Goal: Task Accomplishment & Management: Manage account settings

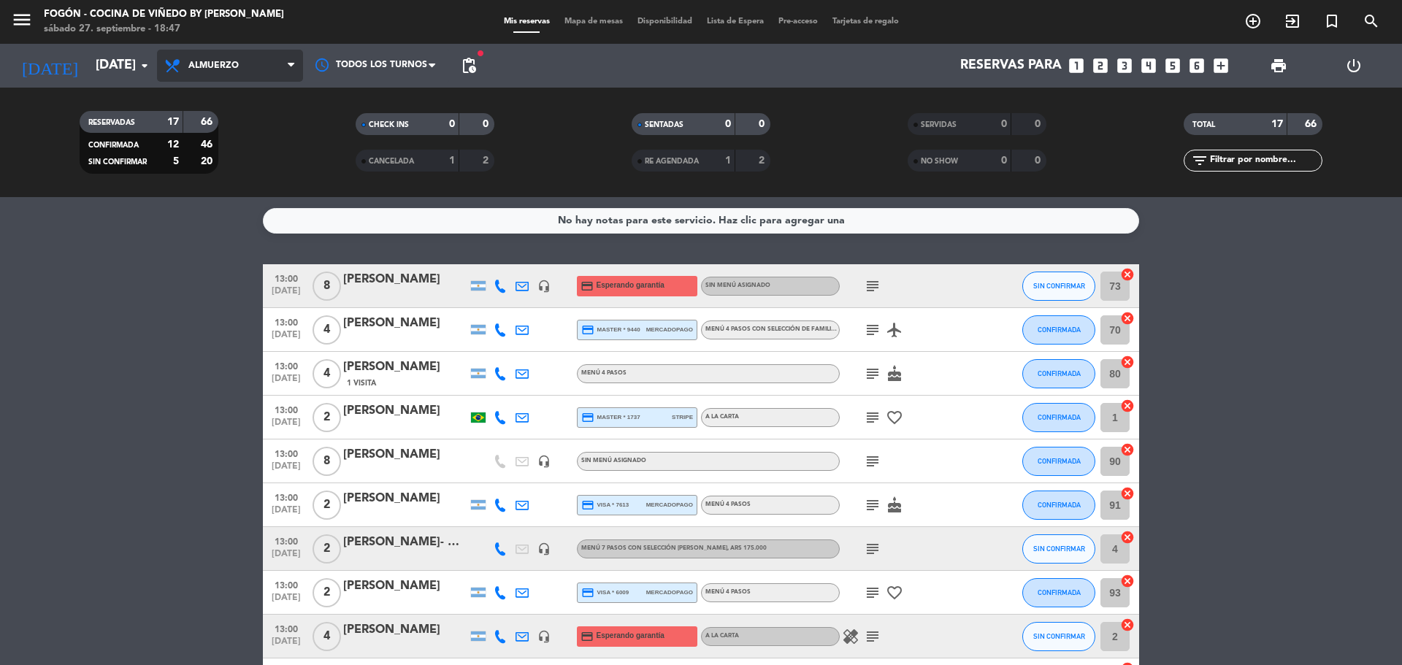
click at [237, 65] on span "Almuerzo" at bounding box center [213, 66] width 50 height 10
click at [245, 159] on div "menu Fogón - Cocina de viñedo by [PERSON_NAME] [DATE] 27. septiembre - 18:47 Mi…" at bounding box center [701, 98] width 1402 height 197
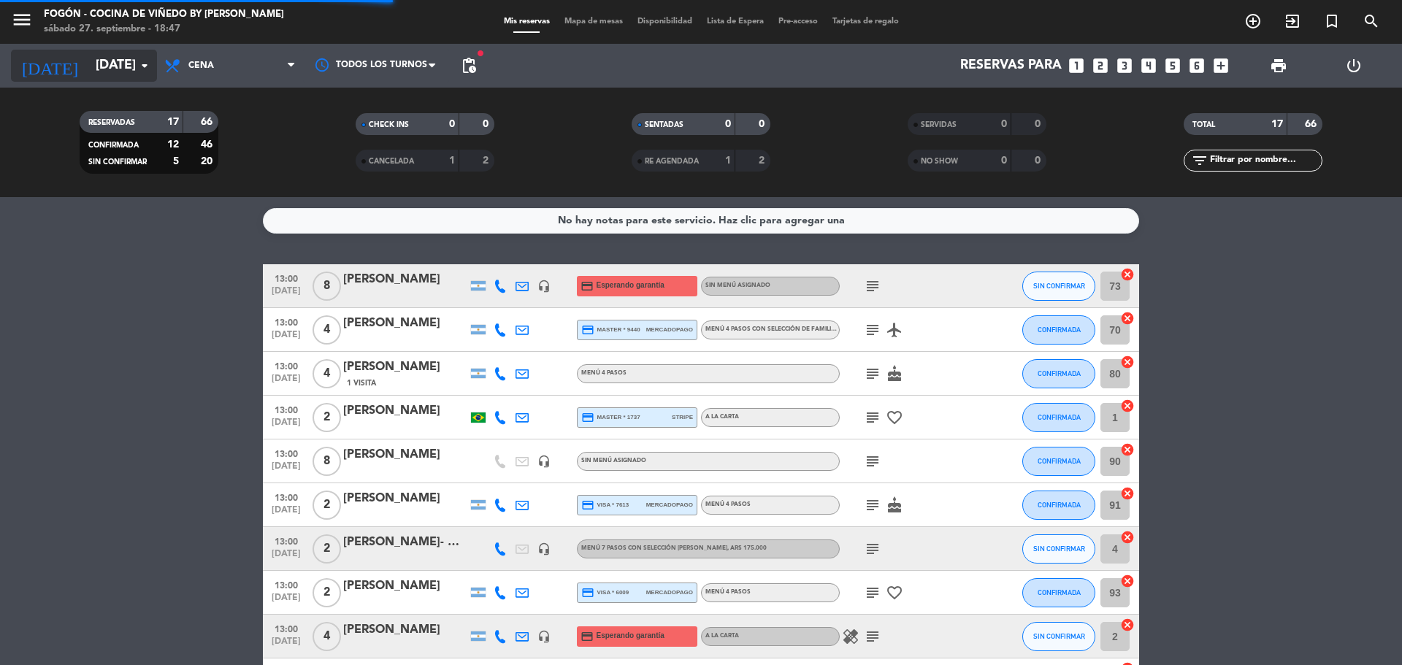
click at [106, 64] on input "[DATE]" at bounding box center [172, 65] width 169 height 29
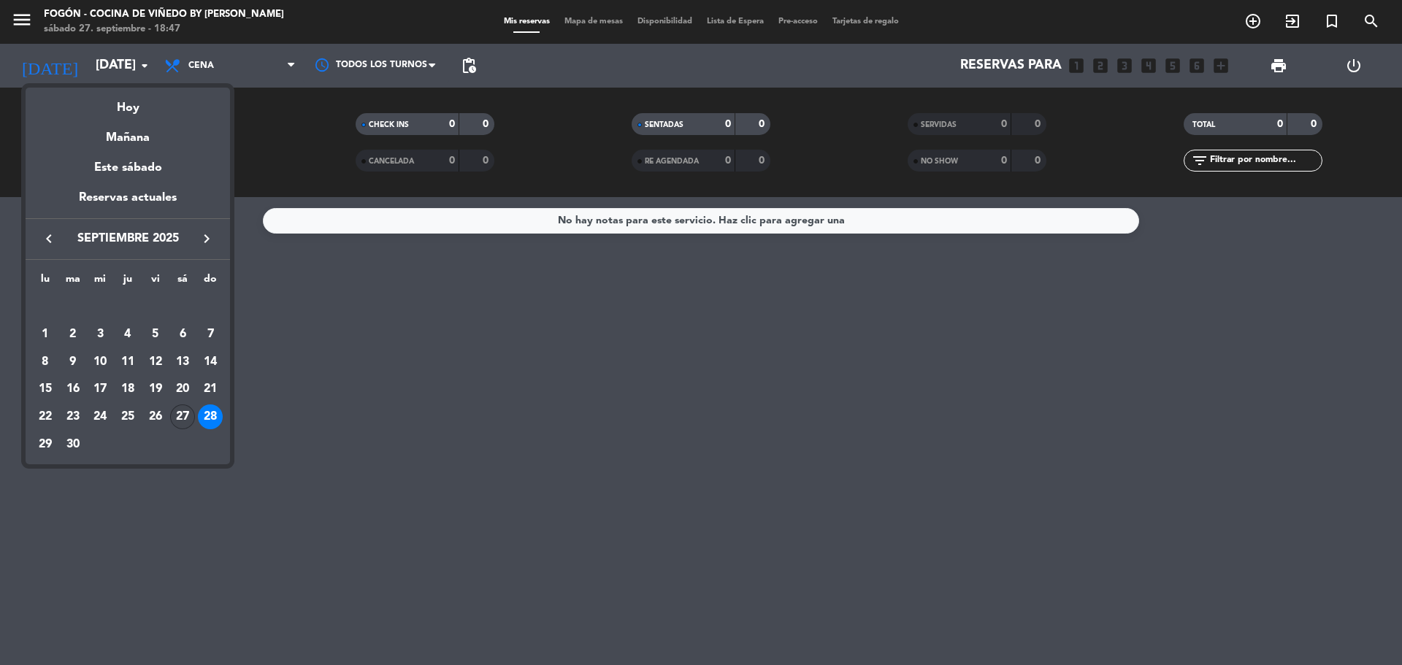
click at [178, 418] on div "27" at bounding box center [182, 417] width 25 height 25
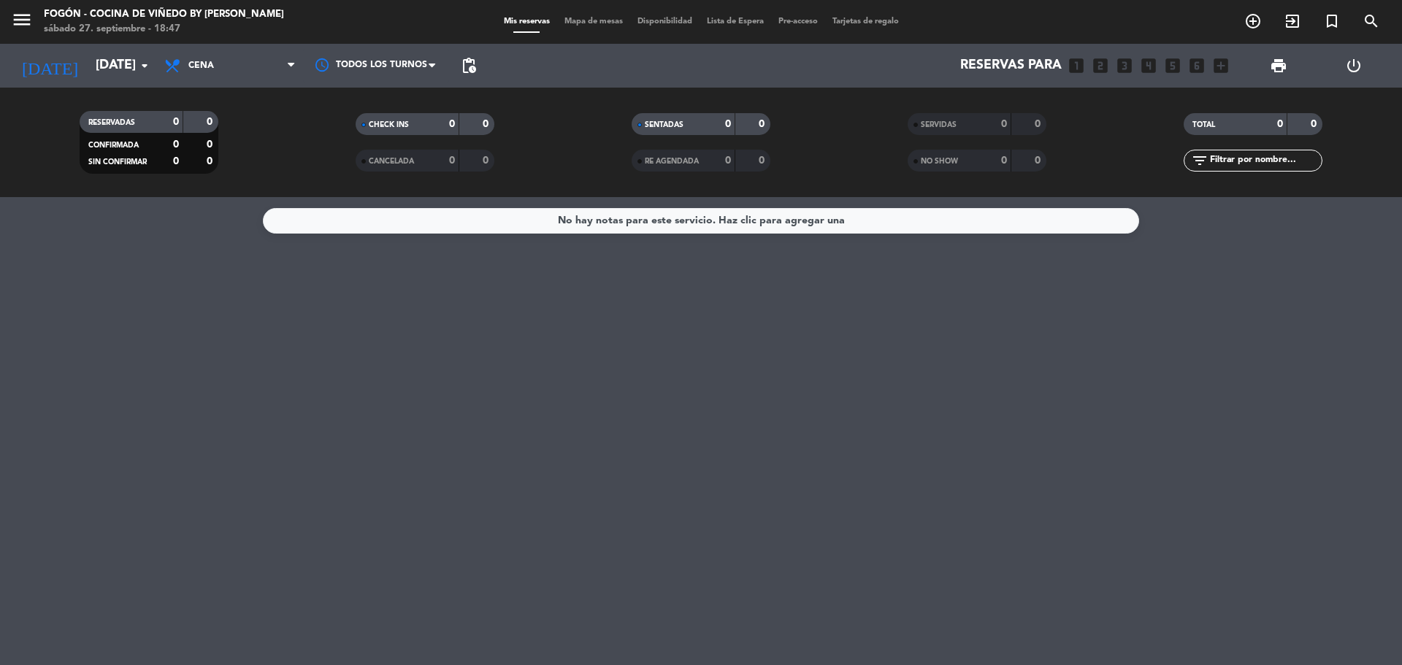
type input "[DATE]"
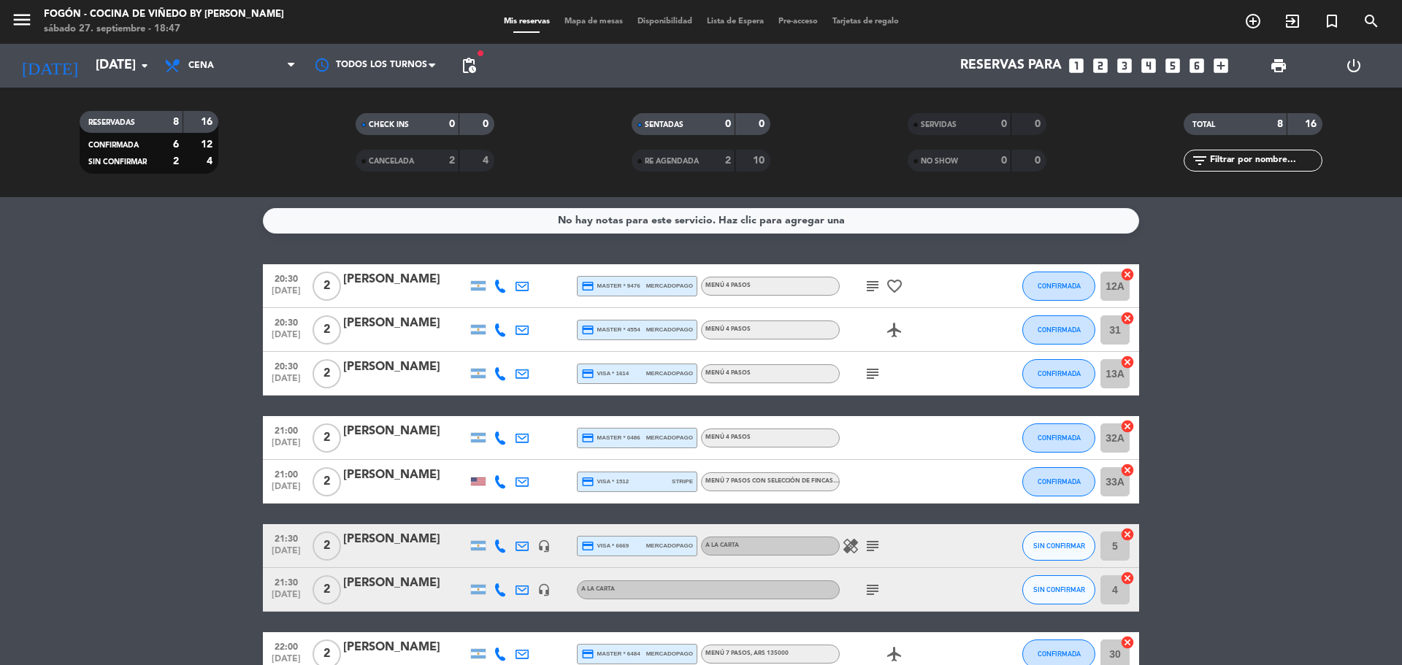
scroll to position [84, 0]
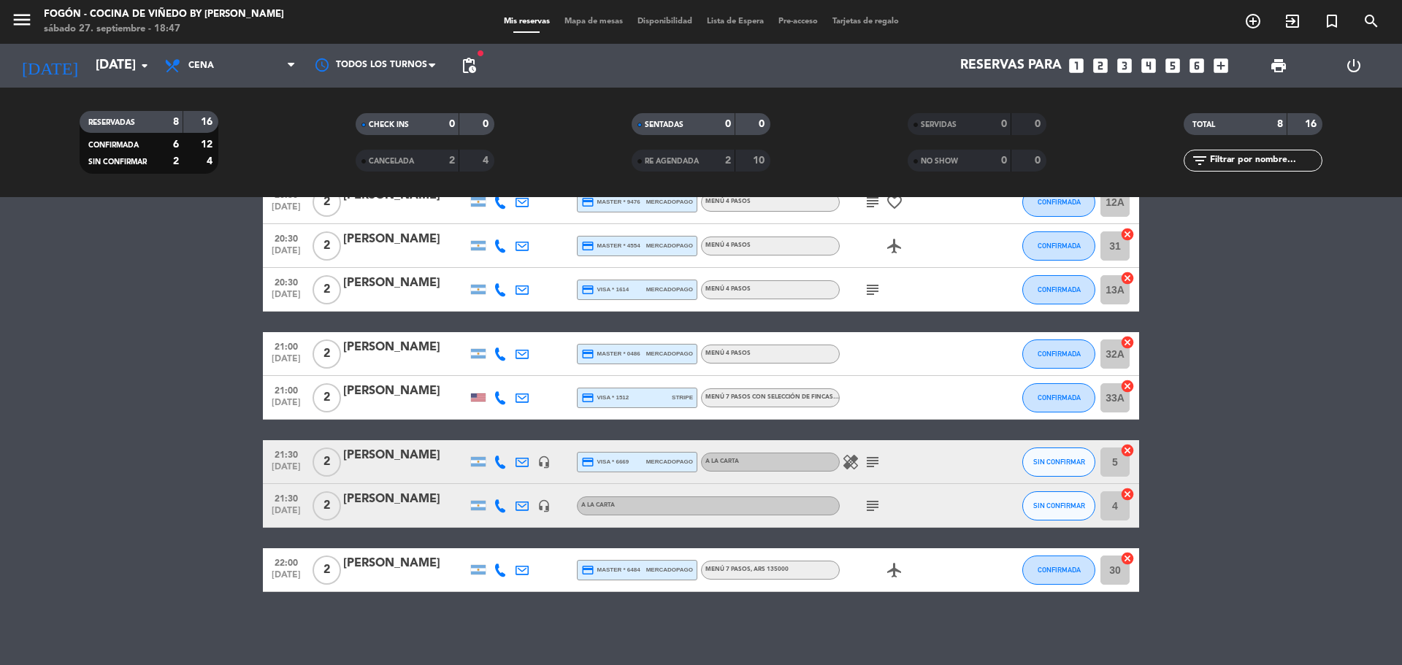
drag, startPoint x: 420, startPoint y: 494, endPoint x: 338, endPoint y: 490, distance: 81.9
click at [338, 490] on div "21:30 [DATE] 2 [PERSON_NAME] headset_mic A LA CARTA subject SIN CONFIRMAR 4 can…" at bounding box center [701, 506] width 876 height 44
copy div "[PERSON_NAME]"
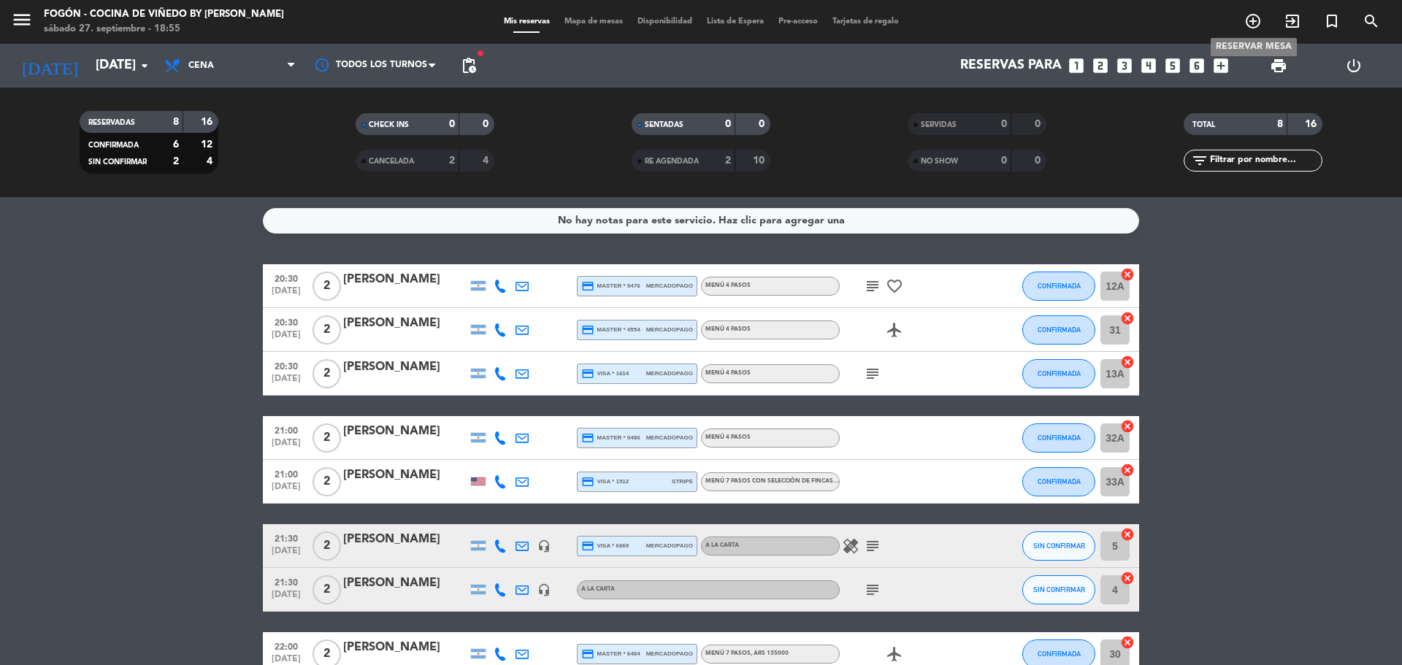
click at [1253, 26] on icon "add_circle_outline" at bounding box center [1254, 21] width 18 height 18
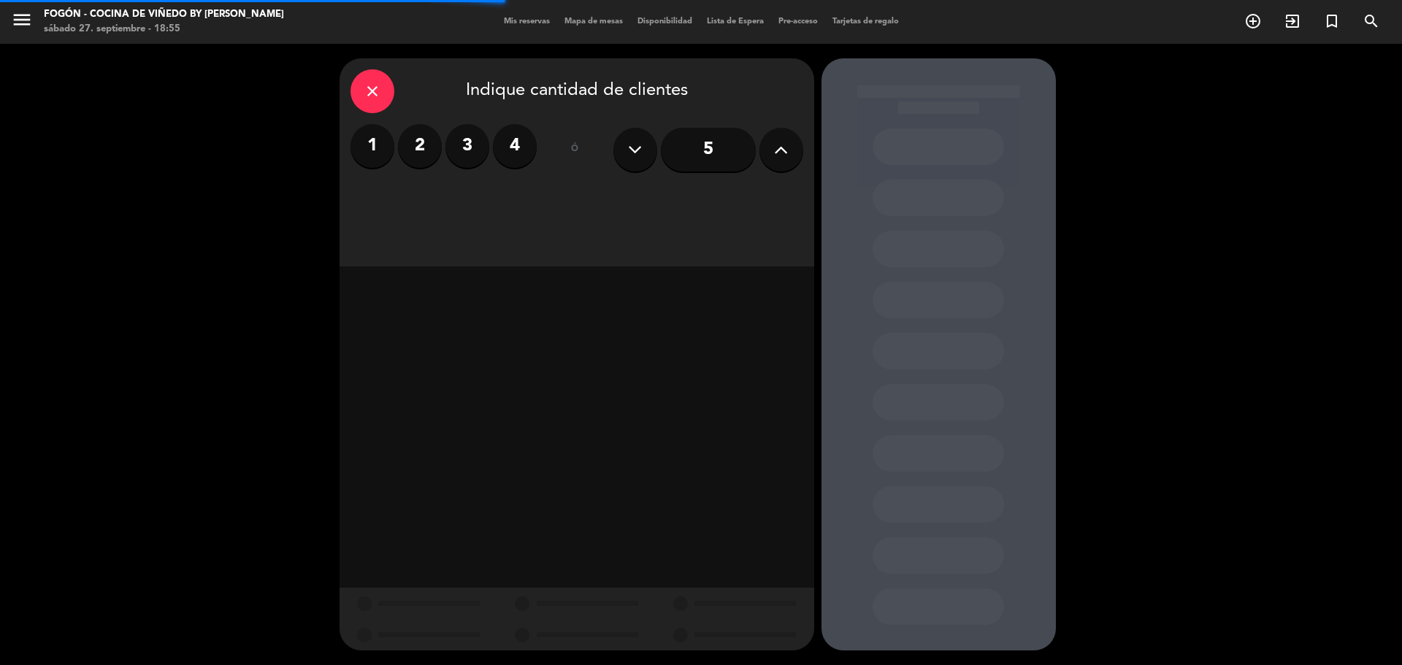
click at [433, 154] on label "2" at bounding box center [420, 146] width 44 height 44
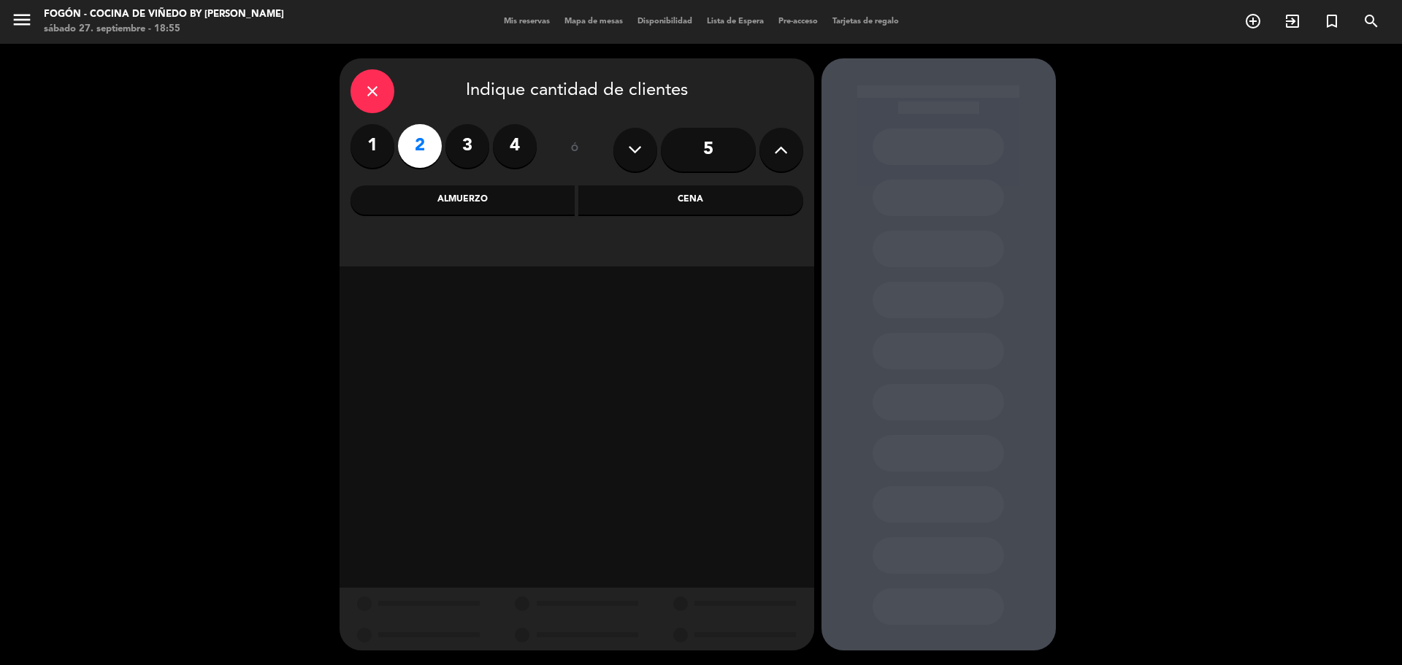
click at [664, 197] on div "Cena" at bounding box center [690, 200] width 225 height 29
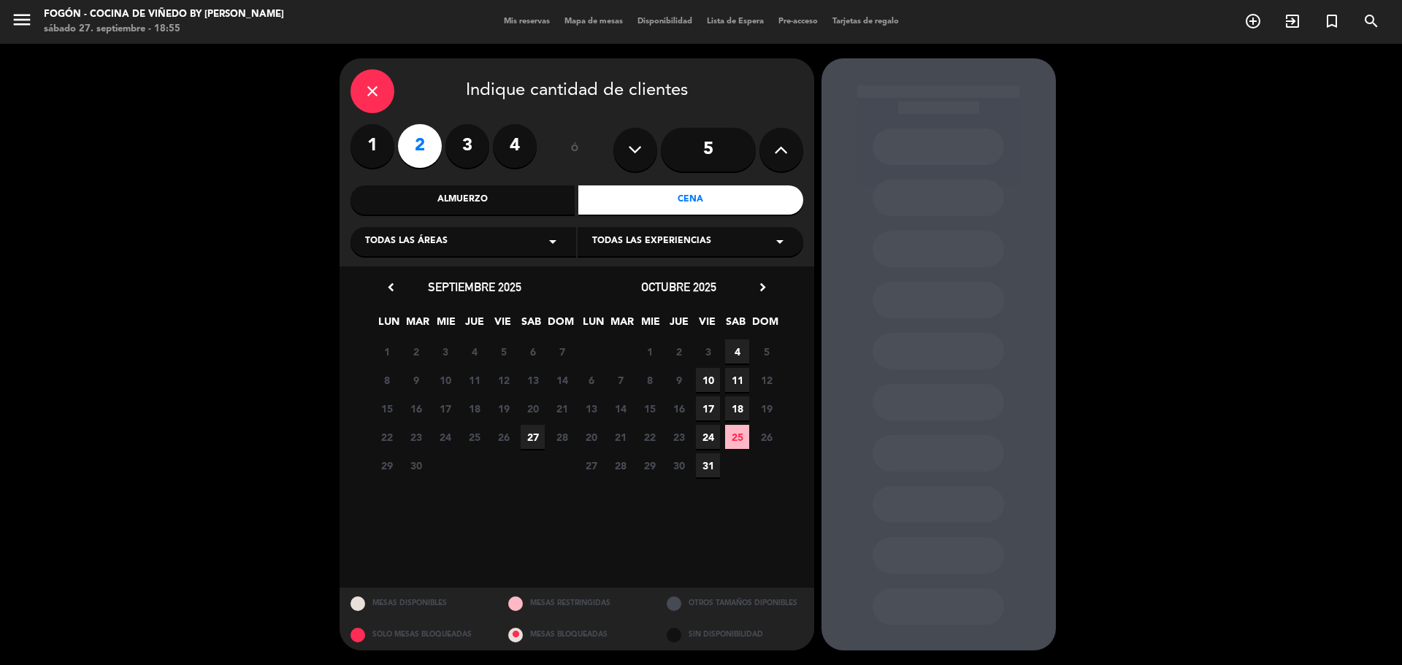
click at [529, 434] on span "27" at bounding box center [533, 437] width 24 height 24
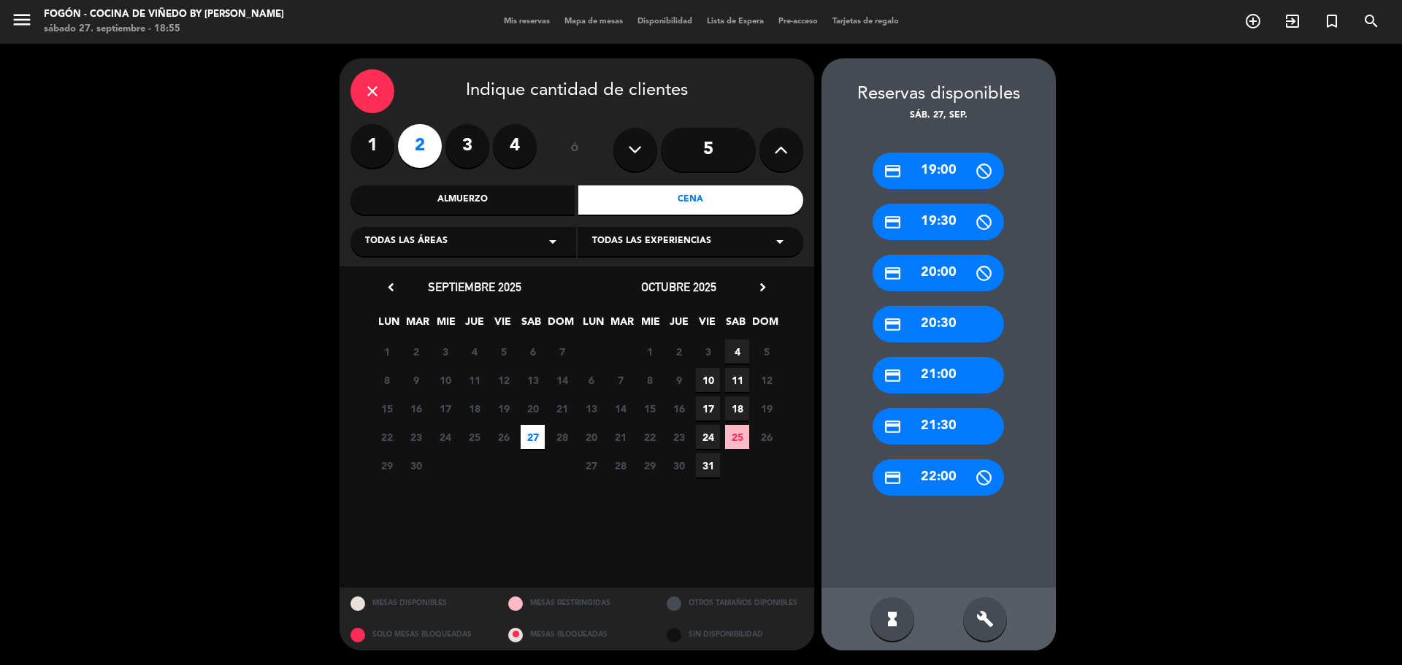
click at [989, 424] on div "credit_card 21:30" at bounding box center [938, 426] width 131 height 37
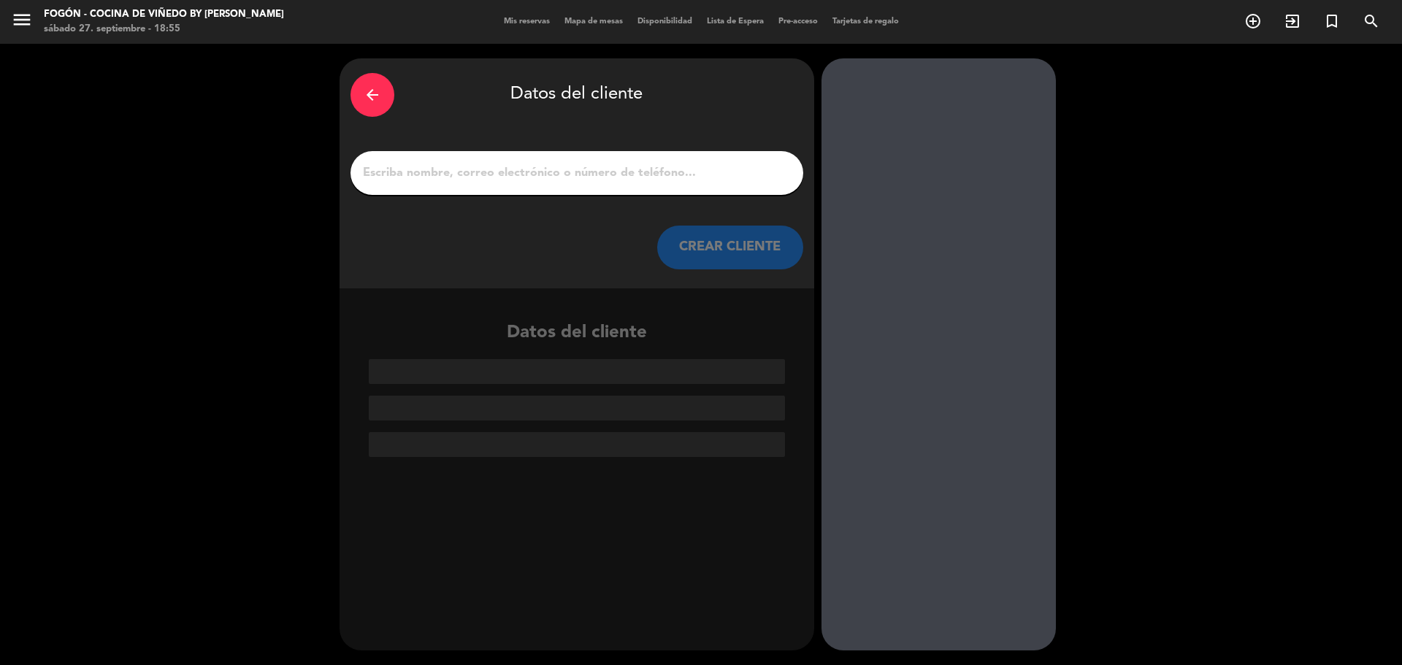
click at [551, 167] on input "1" at bounding box center [577, 173] width 431 height 20
paste input "[PERSON_NAME]"
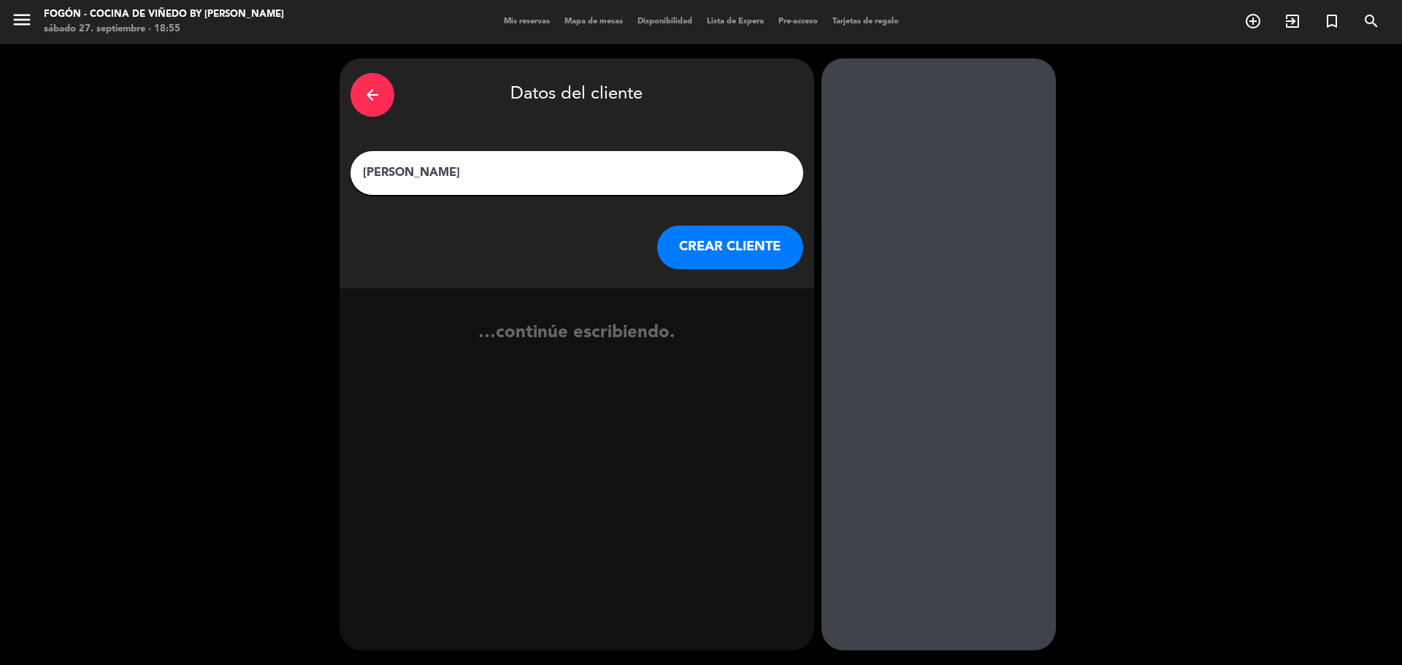
type input "[PERSON_NAME]"
click at [683, 245] on button "CREAR CLIENTE" at bounding box center [730, 248] width 146 height 44
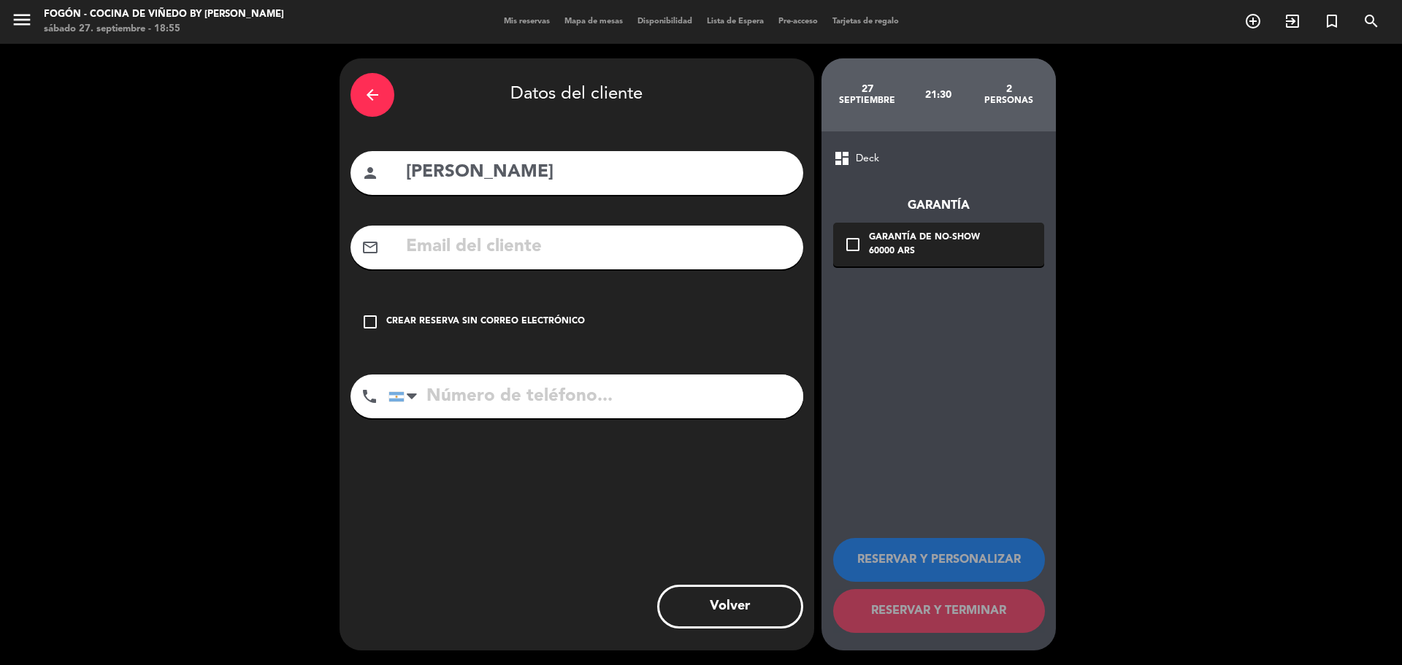
click at [450, 257] on input "text" at bounding box center [599, 247] width 388 height 30
paste input "[EMAIL_ADDRESS][DOMAIN_NAME]"
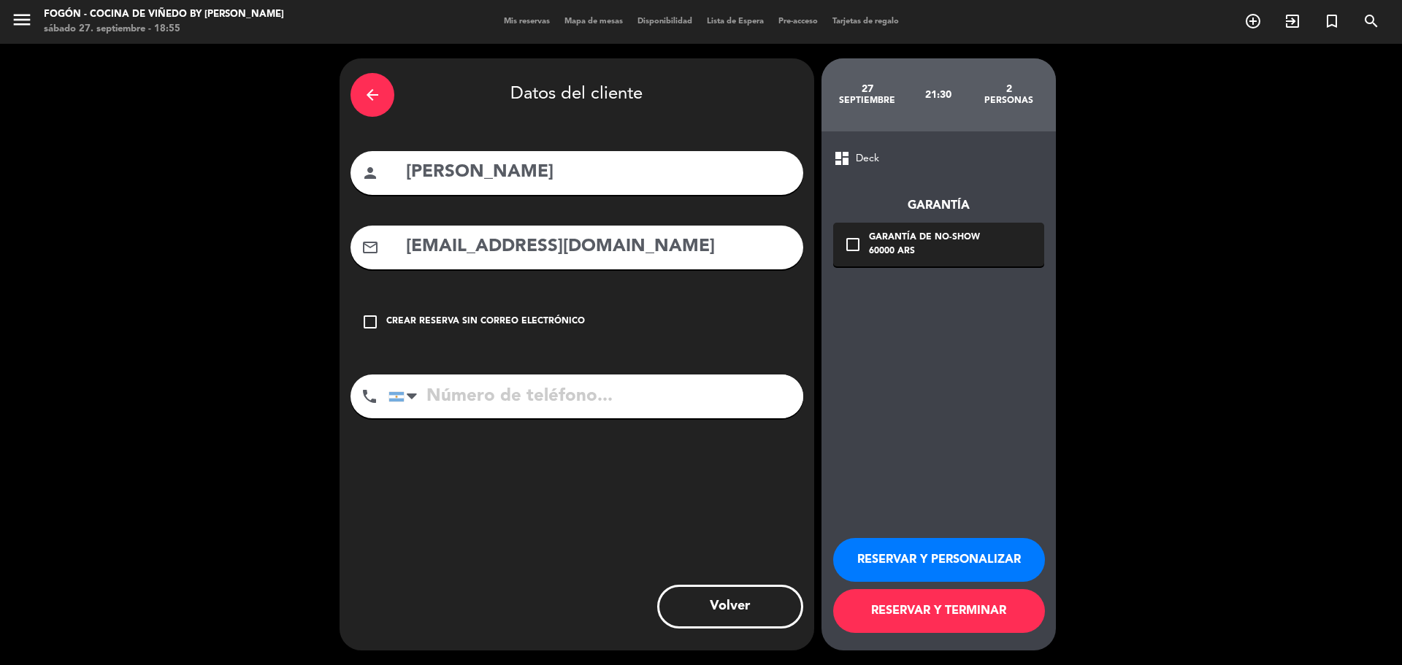
type input "[EMAIL_ADDRESS][DOMAIN_NAME]"
click at [557, 406] on input "tel" at bounding box center [596, 397] width 415 height 44
paste input "2614678114"
type input "2614678114"
click at [1002, 554] on button "RESERVAR Y PERSONALIZAR" at bounding box center [939, 560] width 212 height 44
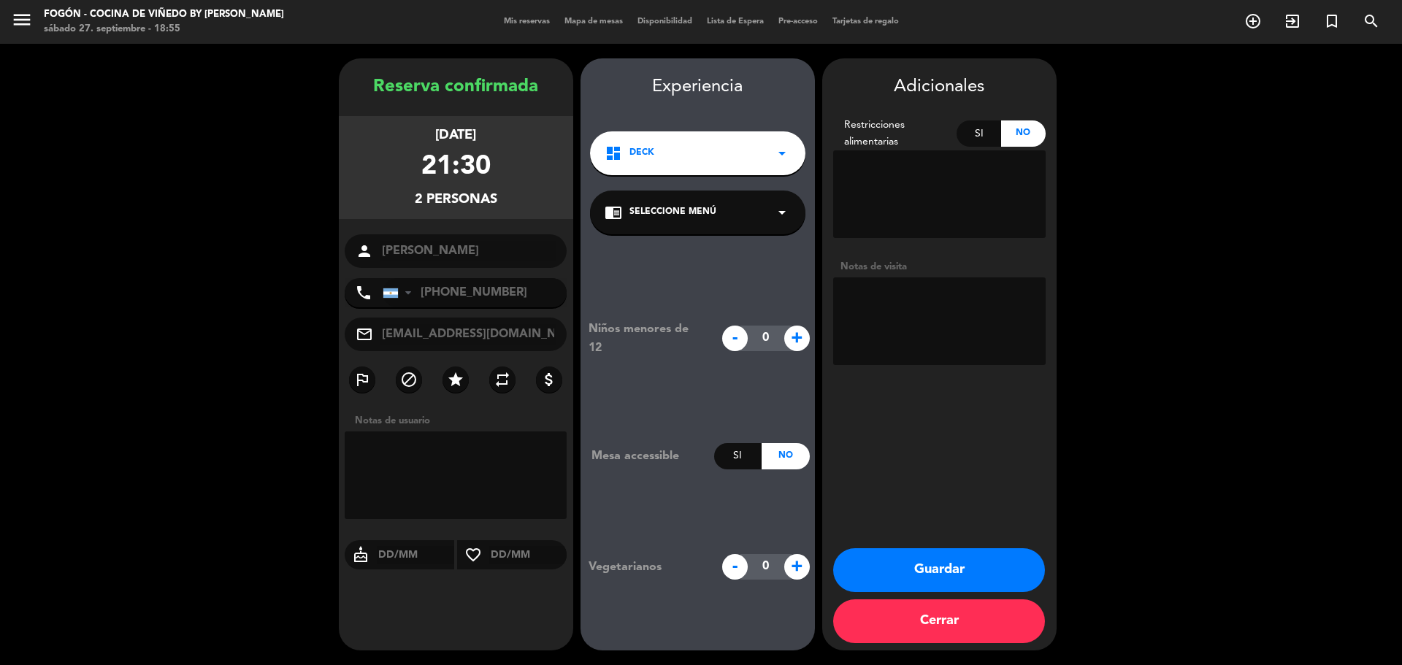
click at [947, 335] on textarea at bounding box center [939, 322] width 213 height 88
type textarea "[PERSON_NAME] wsp 27/9"
click at [976, 556] on button "Guardar" at bounding box center [939, 571] width 212 height 44
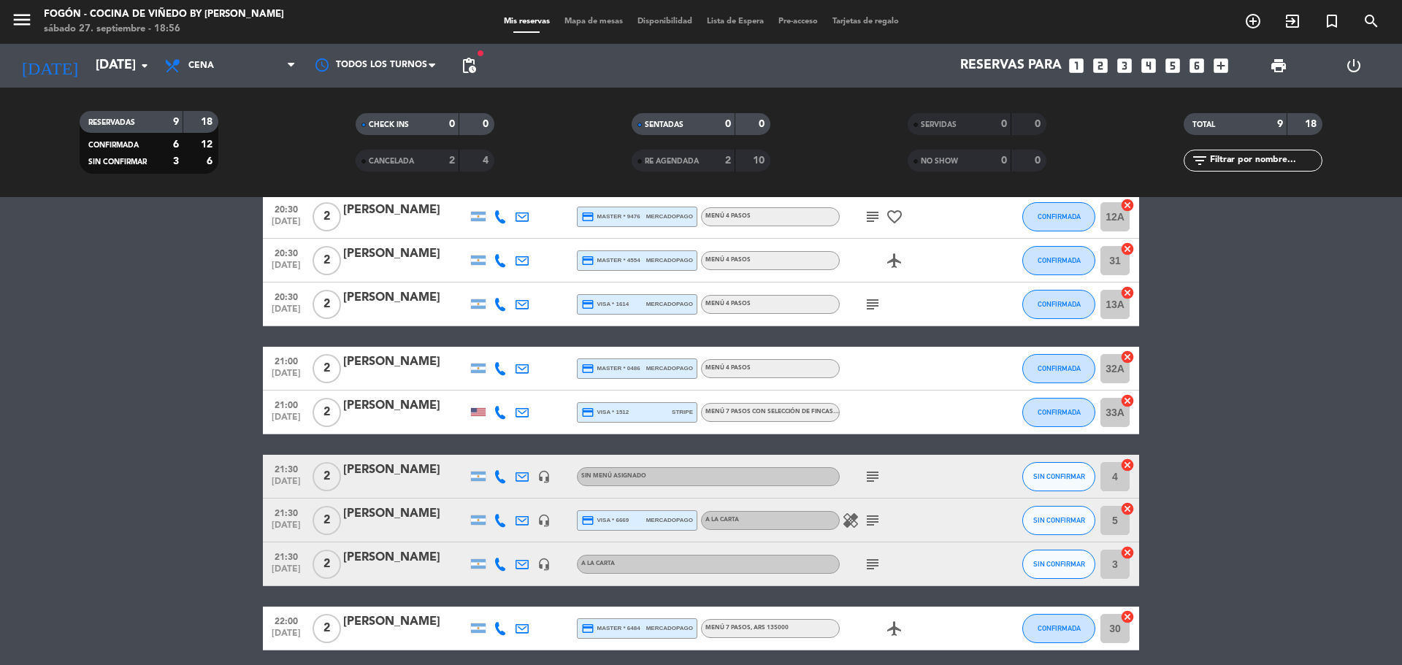
scroll to position [128, 0]
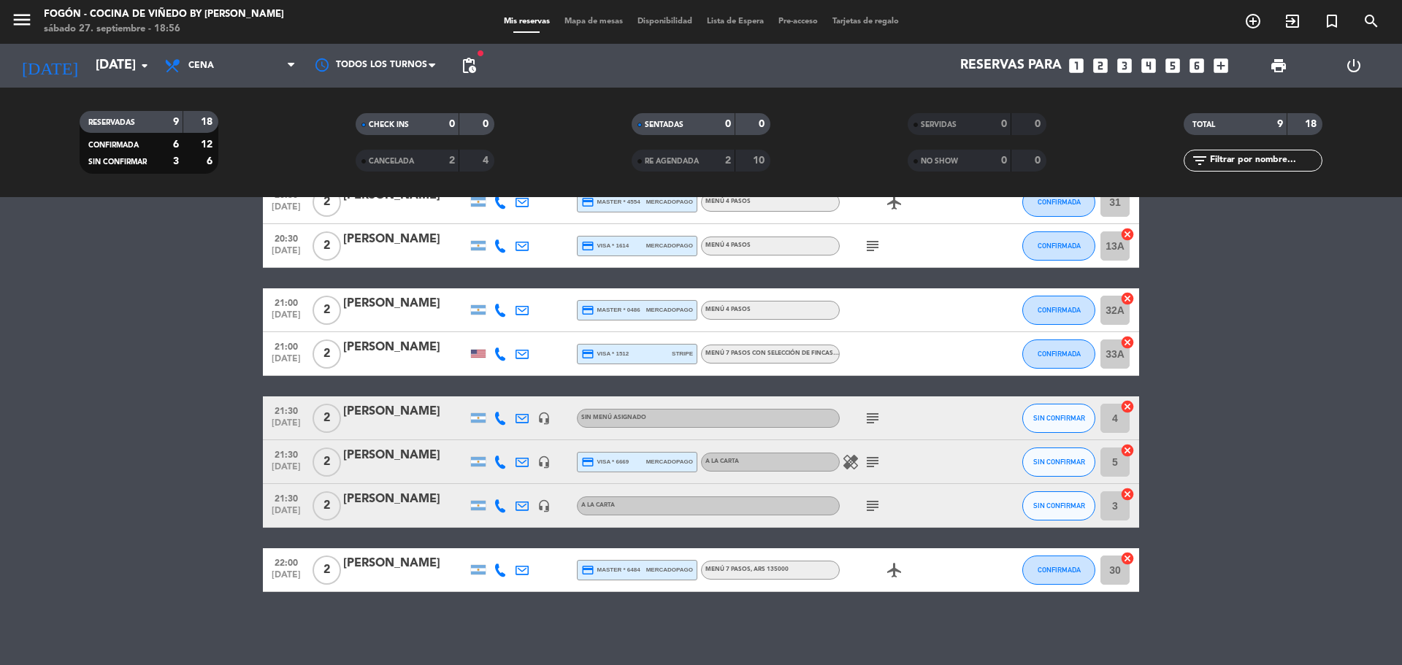
drag, startPoint x: 443, startPoint y: 408, endPoint x: 347, endPoint y: 407, distance: 96.4
click at [347, 407] on div "[PERSON_NAME]" at bounding box center [405, 411] width 124 height 19
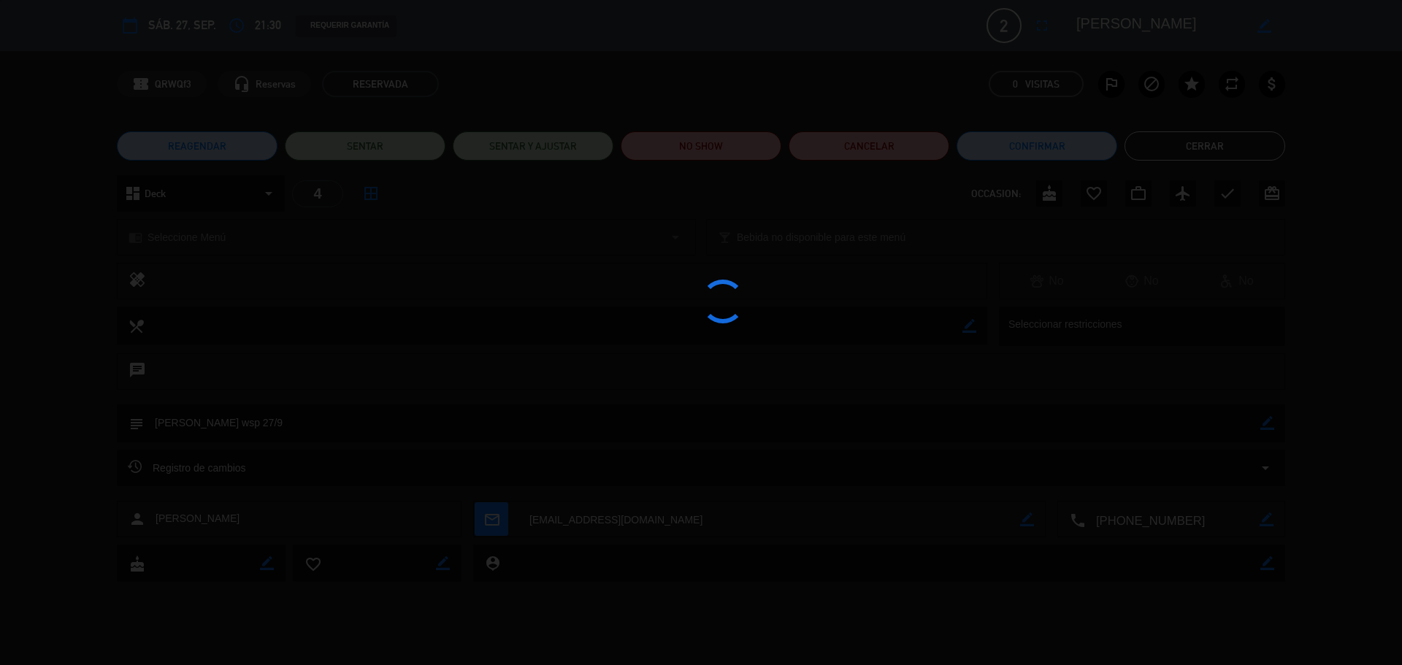
drag, startPoint x: 347, startPoint y: 407, endPoint x: 695, endPoint y: 221, distance: 394.4
click at [805, 324] on textarea at bounding box center [553, 325] width 819 height 37
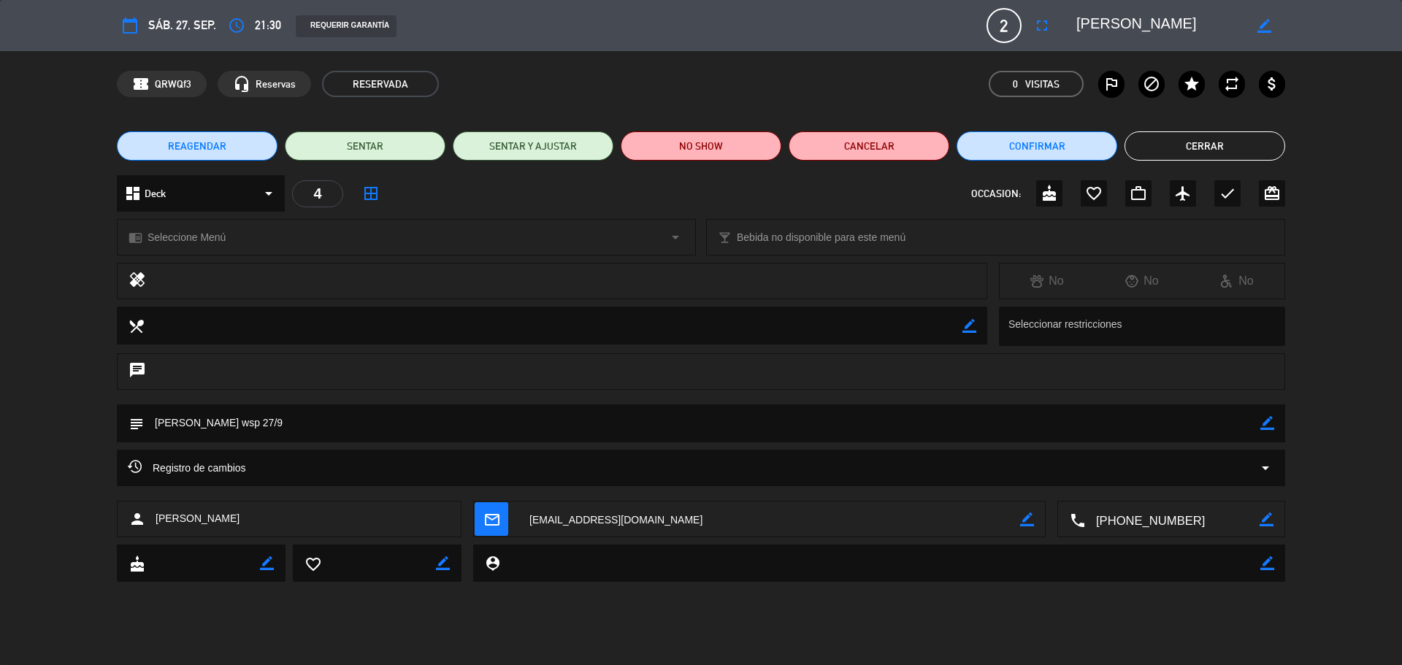
drag, startPoint x: 1190, startPoint y: 24, endPoint x: 1076, endPoint y: 21, distance: 114.7
click at [1076, 21] on div "border_color" at bounding box center [1175, 25] width 219 height 26
drag, startPoint x: 1196, startPoint y: 144, endPoint x: 406, endPoint y: 128, distance: 790.4
click at [1196, 143] on button "Cerrar" at bounding box center [1205, 145] width 161 height 29
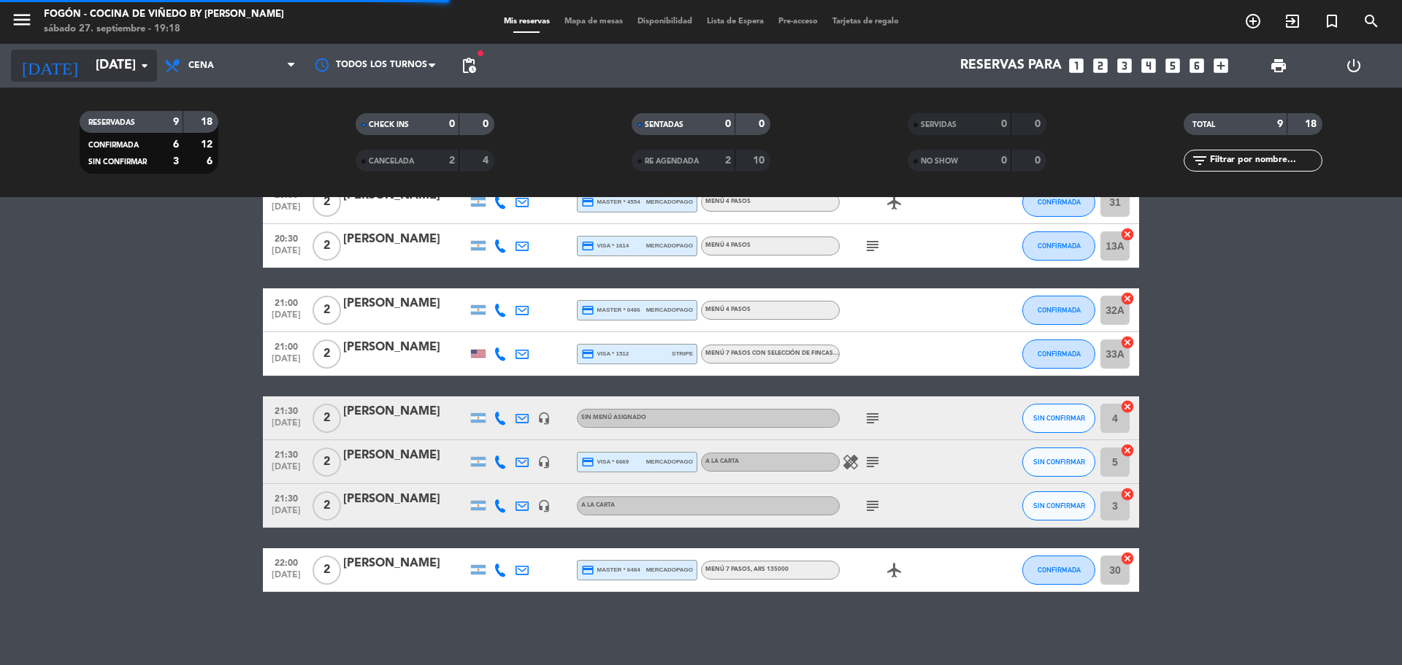
click at [91, 68] on input "[DATE]" at bounding box center [172, 65] width 169 height 29
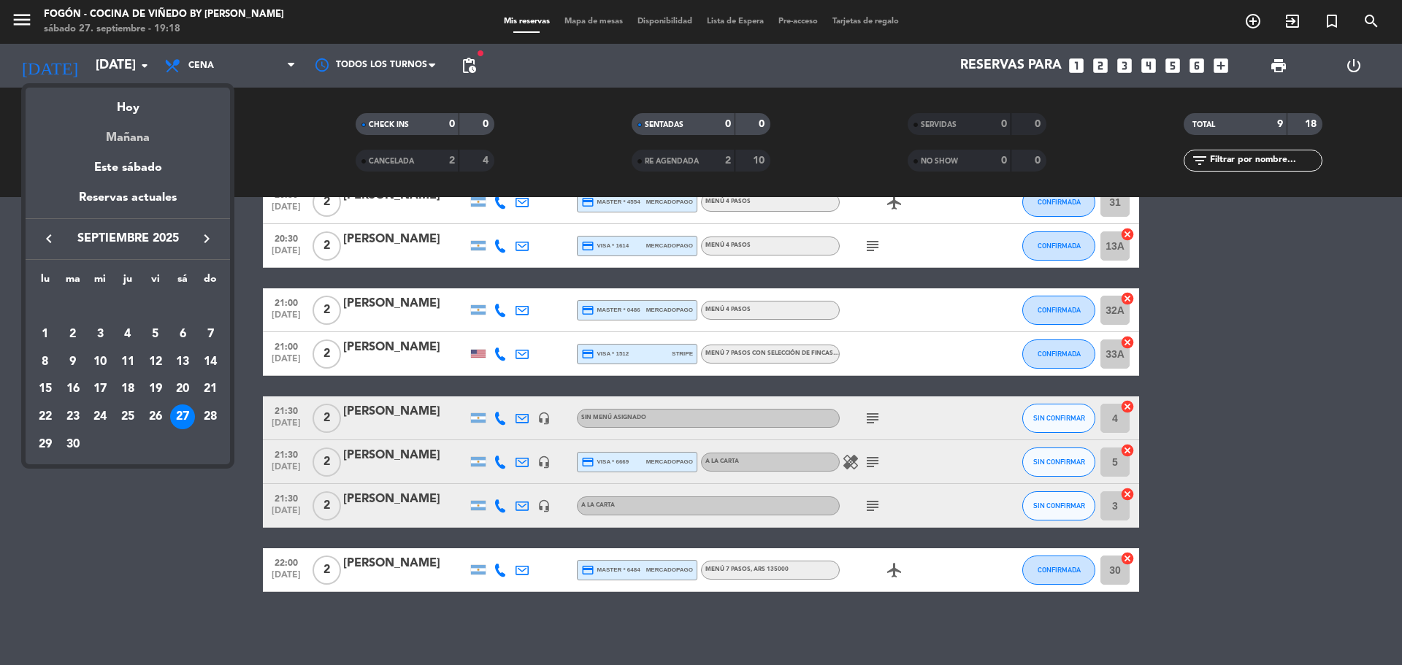
click at [131, 130] on div "Mañana" at bounding box center [128, 133] width 205 height 30
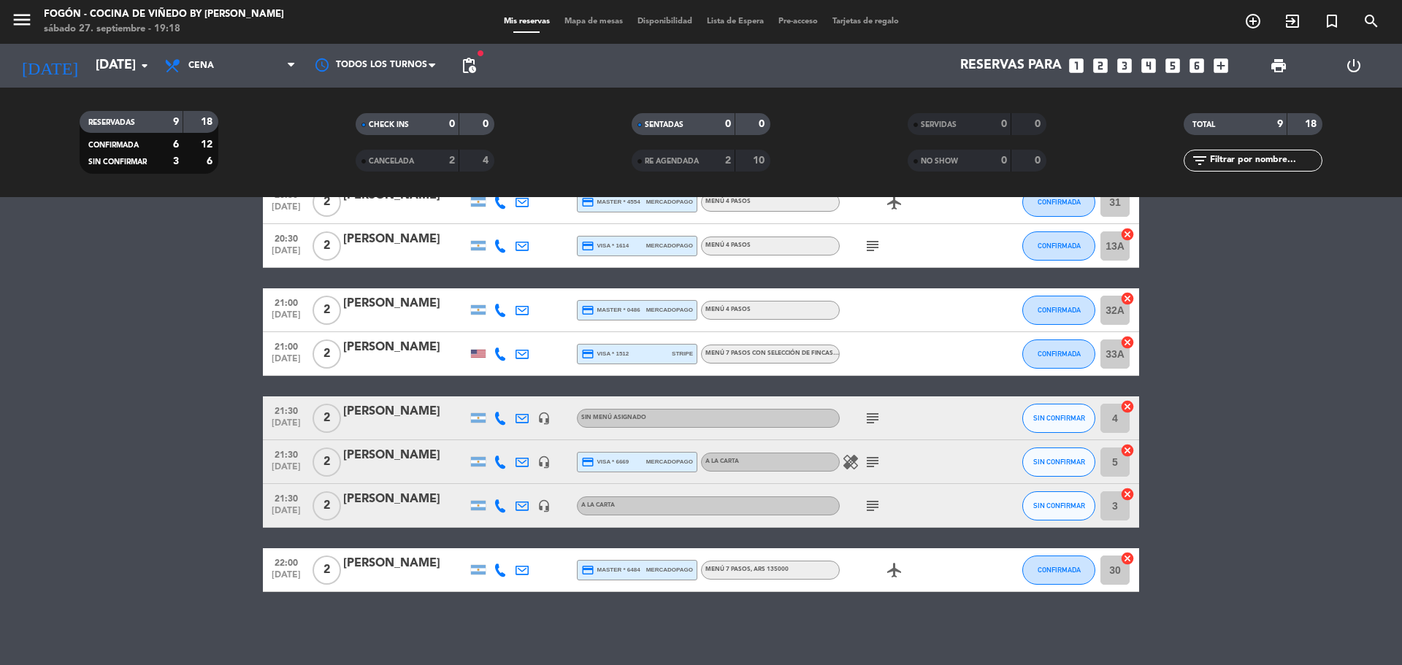
type input "[DATE]"
click at [242, 61] on span "Cena" at bounding box center [230, 66] width 146 height 32
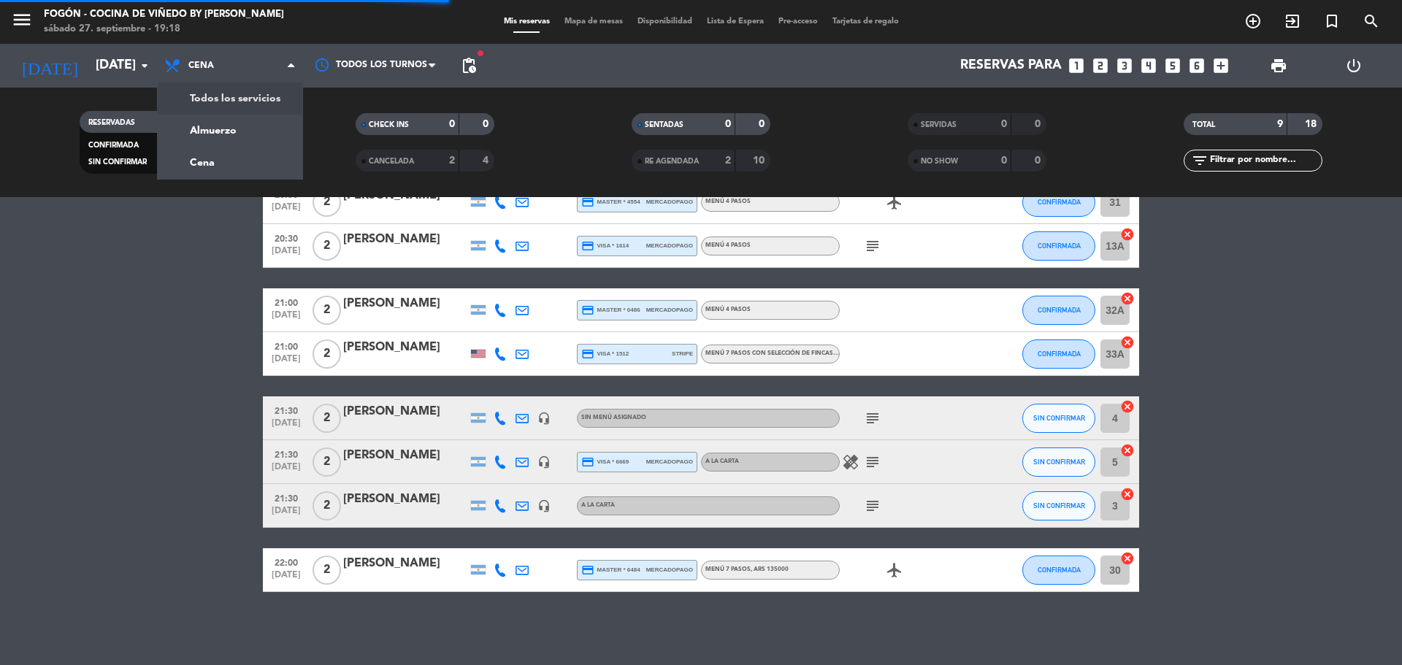
scroll to position [0, 0]
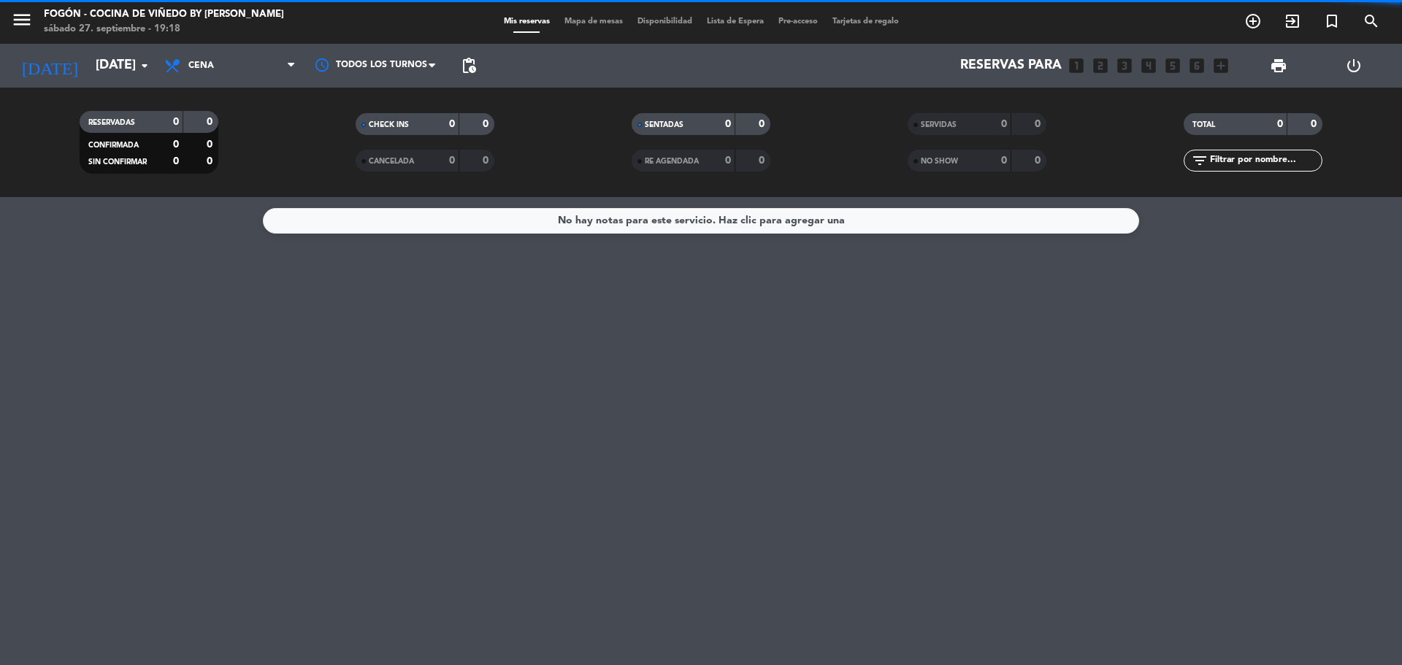
click at [243, 134] on filter-checkbox "RESERVADAS 0 0 CONFIRMADA 0 0 SIN CONFIRMAR 0 0" at bounding box center [149, 142] width 276 height 63
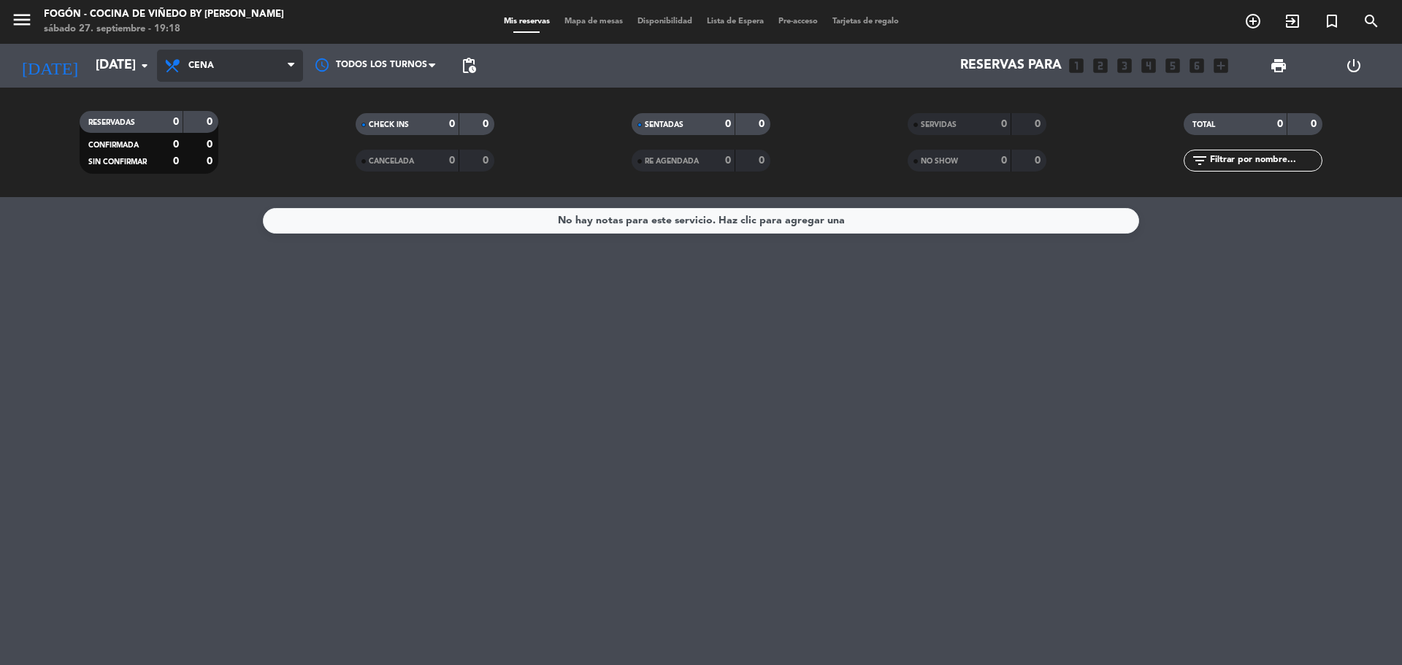
click at [242, 56] on span "Cena" at bounding box center [230, 66] width 146 height 32
click at [218, 119] on div "menu Fogón - Cocina de viñedo by [PERSON_NAME] [DATE] 27. septiembre - 19:18 Mi…" at bounding box center [701, 98] width 1402 height 197
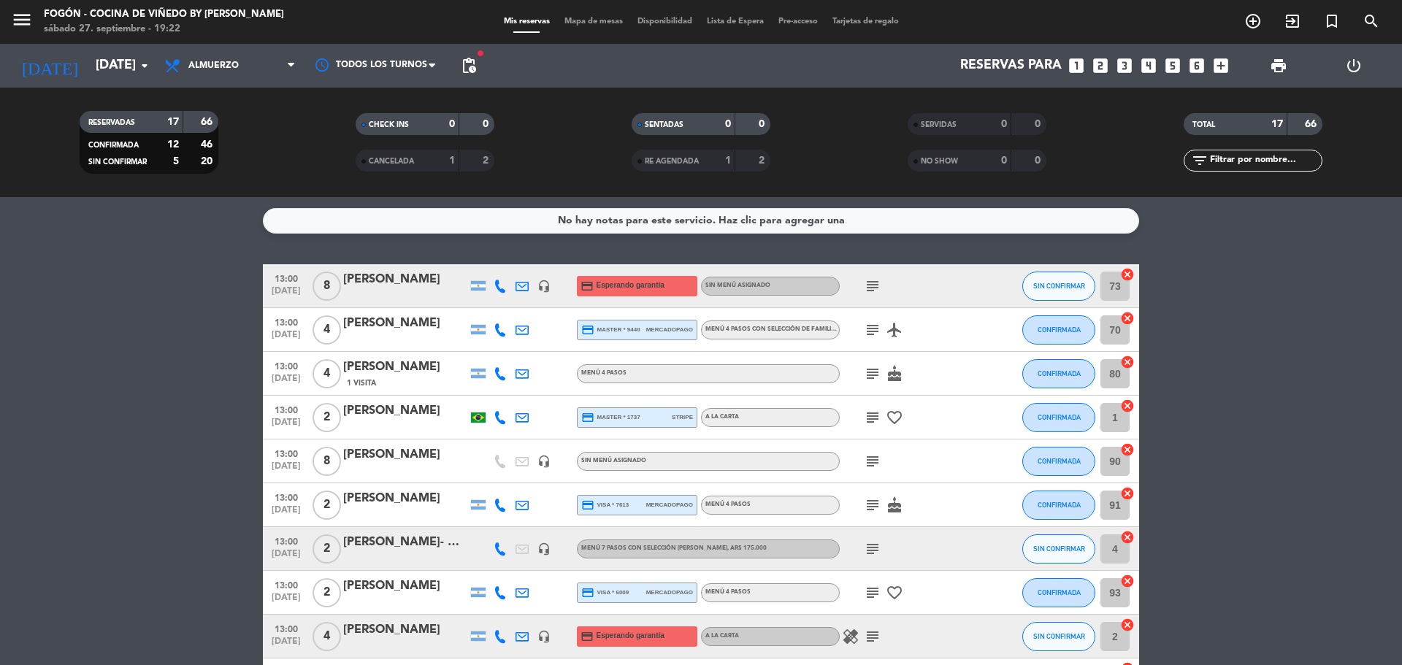
click at [882, 278] on span "subject" at bounding box center [873, 287] width 22 height 18
click at [863, 278] on span "subject" at bounding box center [873, 287] width 22 height 18
click at [867, 282] on icon "subject" at bounding box center [873, 287] width 18 height 18
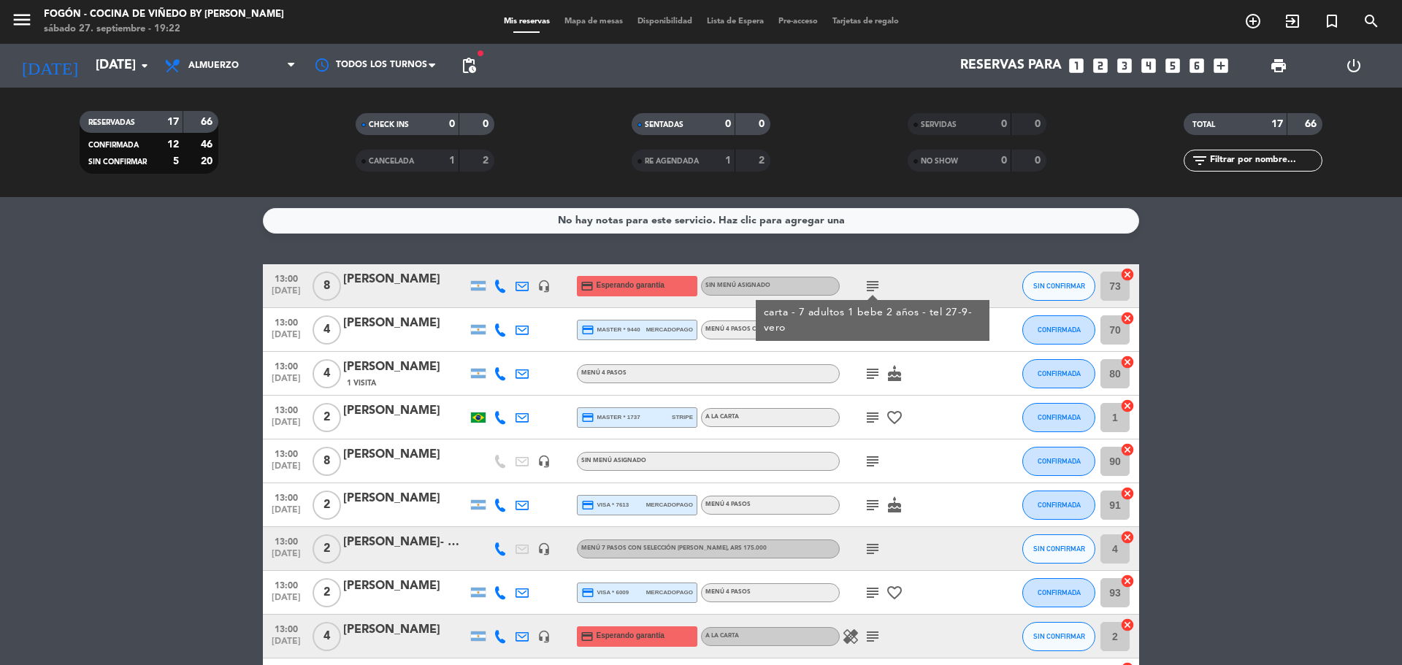
click at [425, 290] on div at bounding box center [405, 296] width 124 height 12
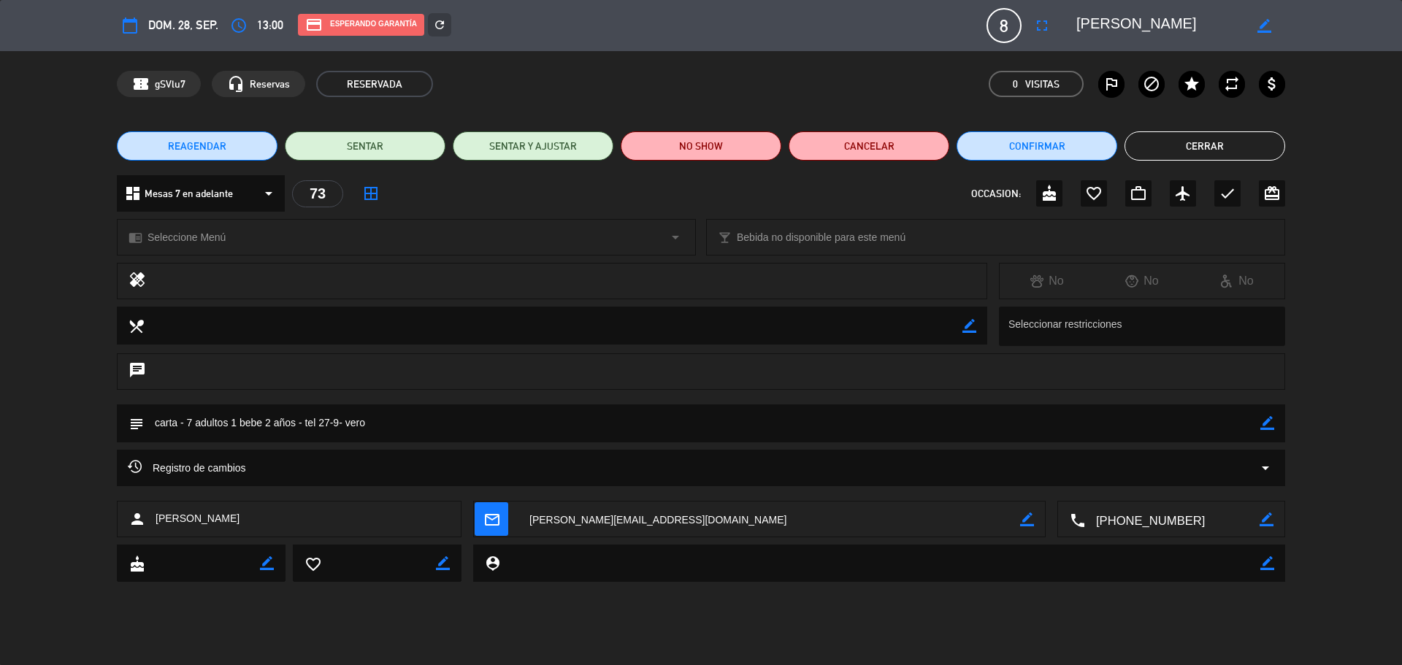
click at [237, 322] on textarea at bounding box center [553, 325] width 819 height 37
click at [173, 241] on span "Seleccione Menú" at bounding box center [187, 237] width 78 height 17
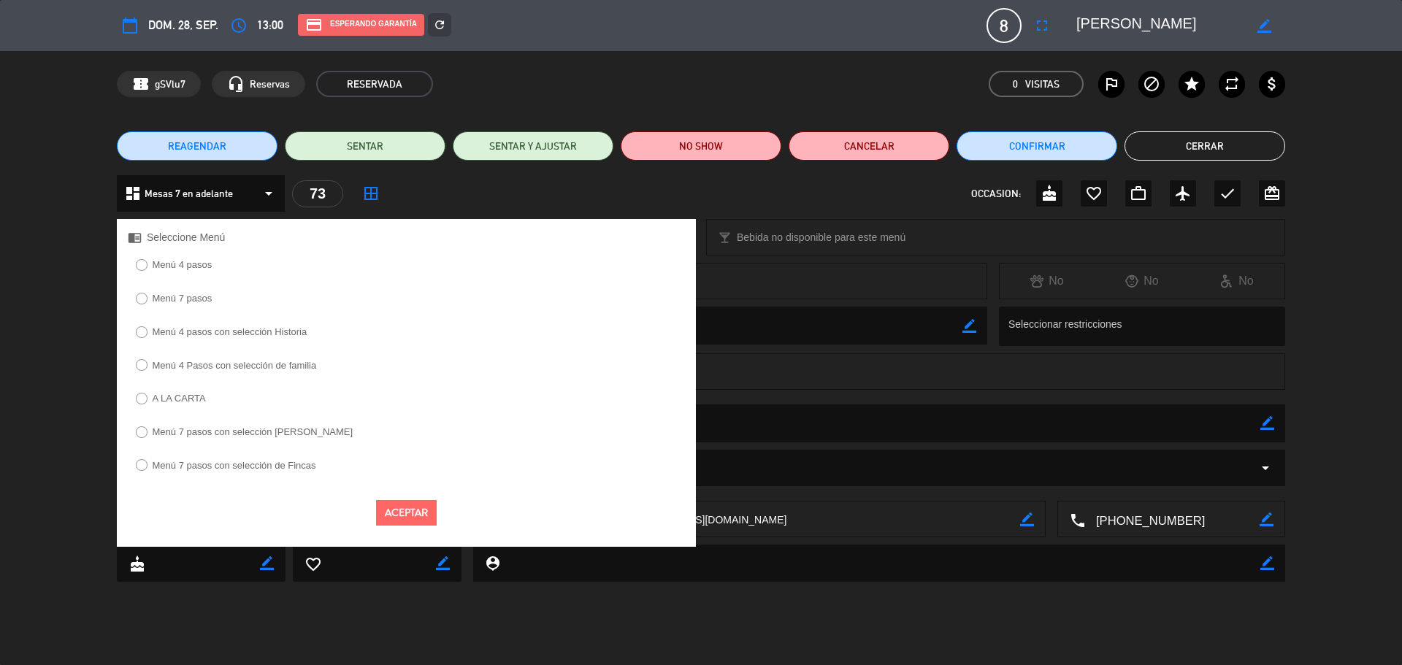
click at [181, 397] on label "A LA CARTA" at bounding box center [179, 398] width 53 height 9
click at [405, 516] on button "Aceptar" at bounding box center [406, 513] width 61 height 26
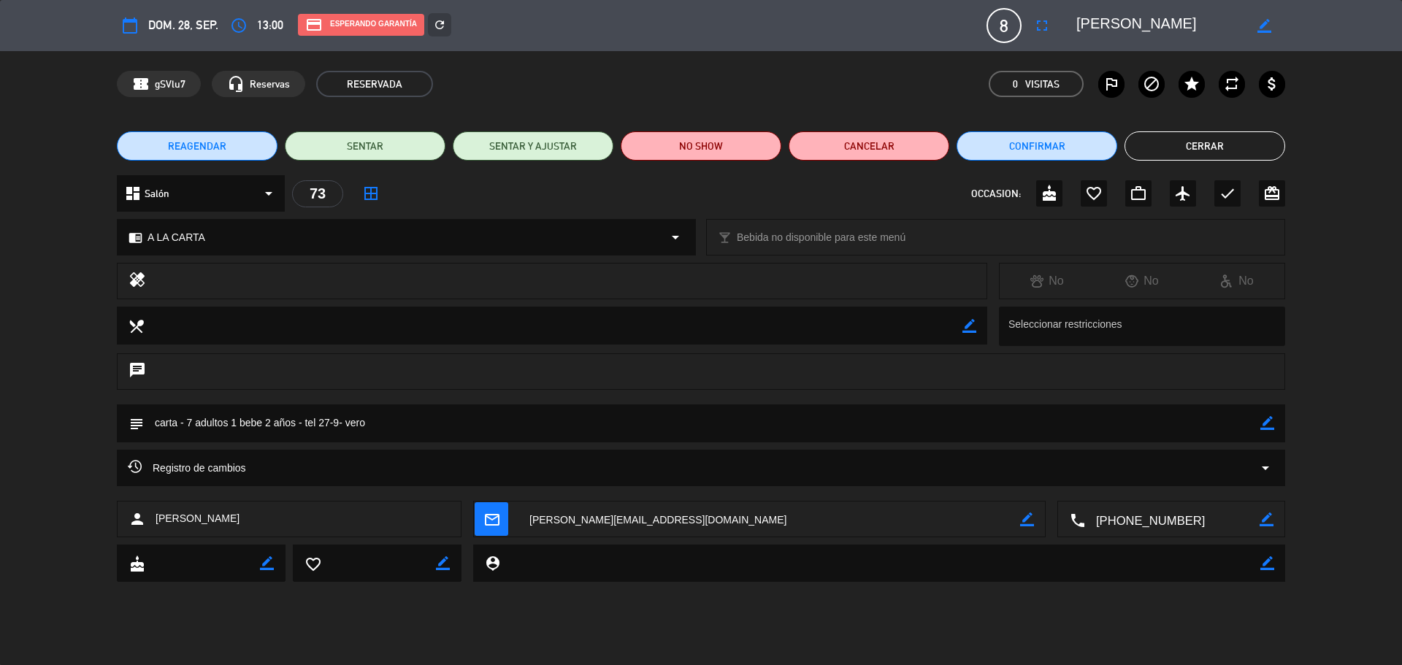
click at [1161, 142] on button "Cerrar" at bounding box center [1205, 145] width 161 height 29
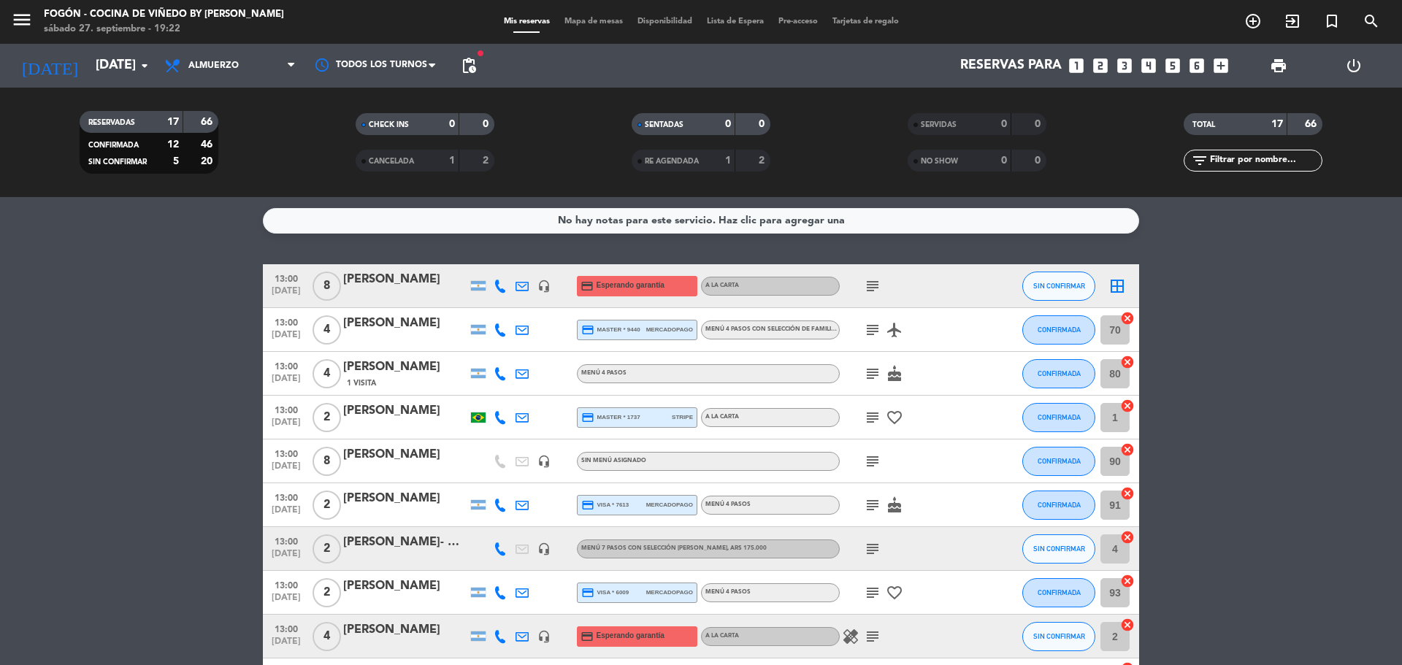
click at [868, 457] on icon "subject" at bounding box center [873, 462] width 18 height 18
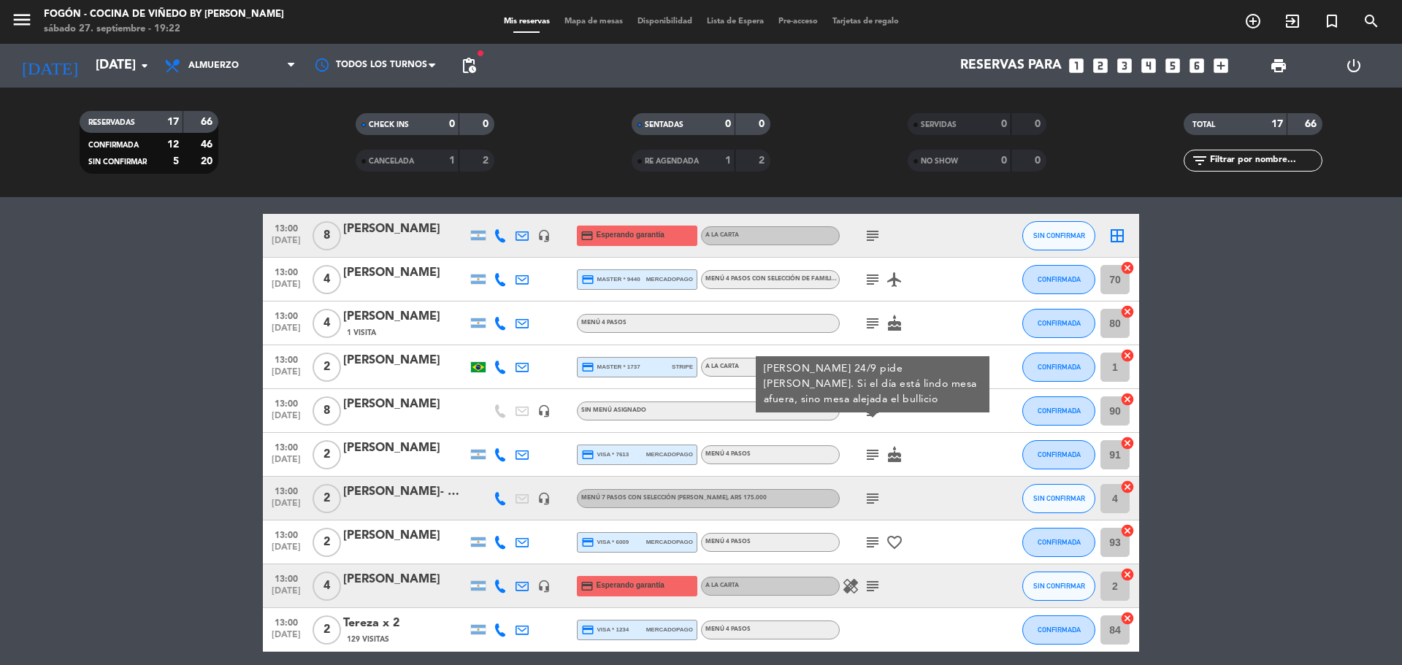
scroll to position [73, 0]
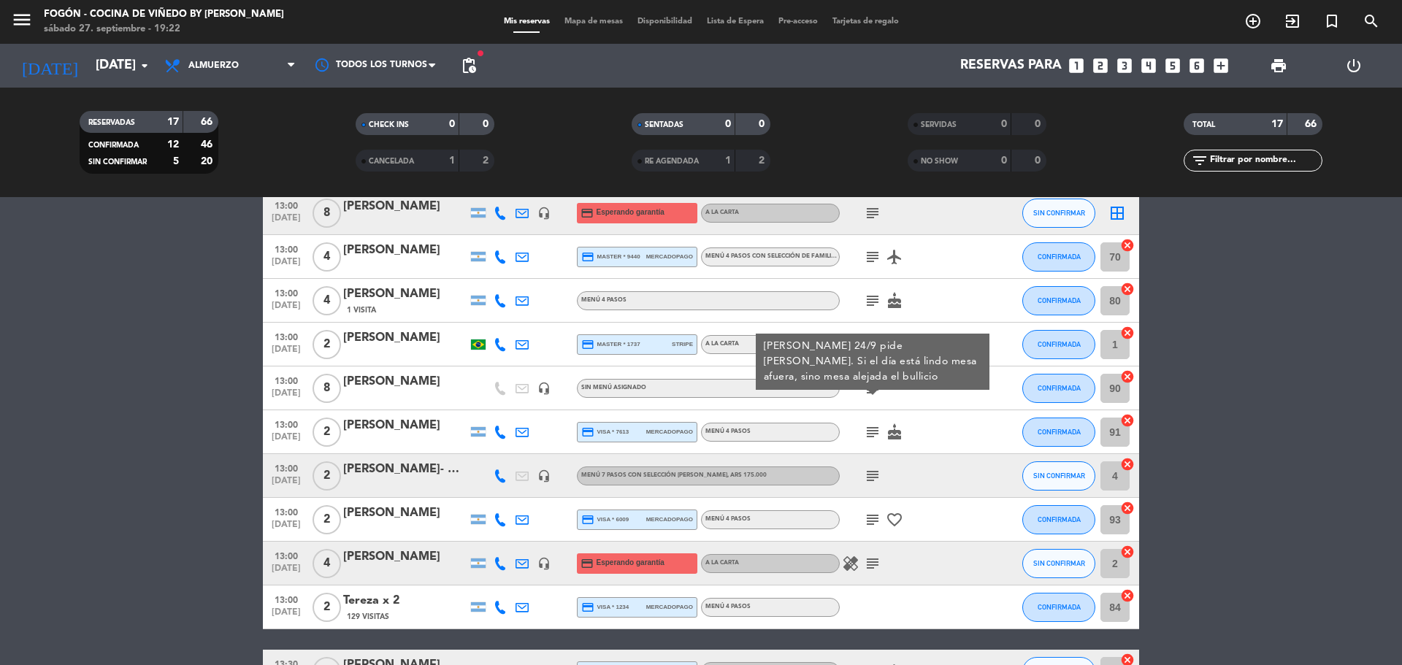
click at [883, 480] on span "subject" at bounding box center [873, 476] width 22 height 18
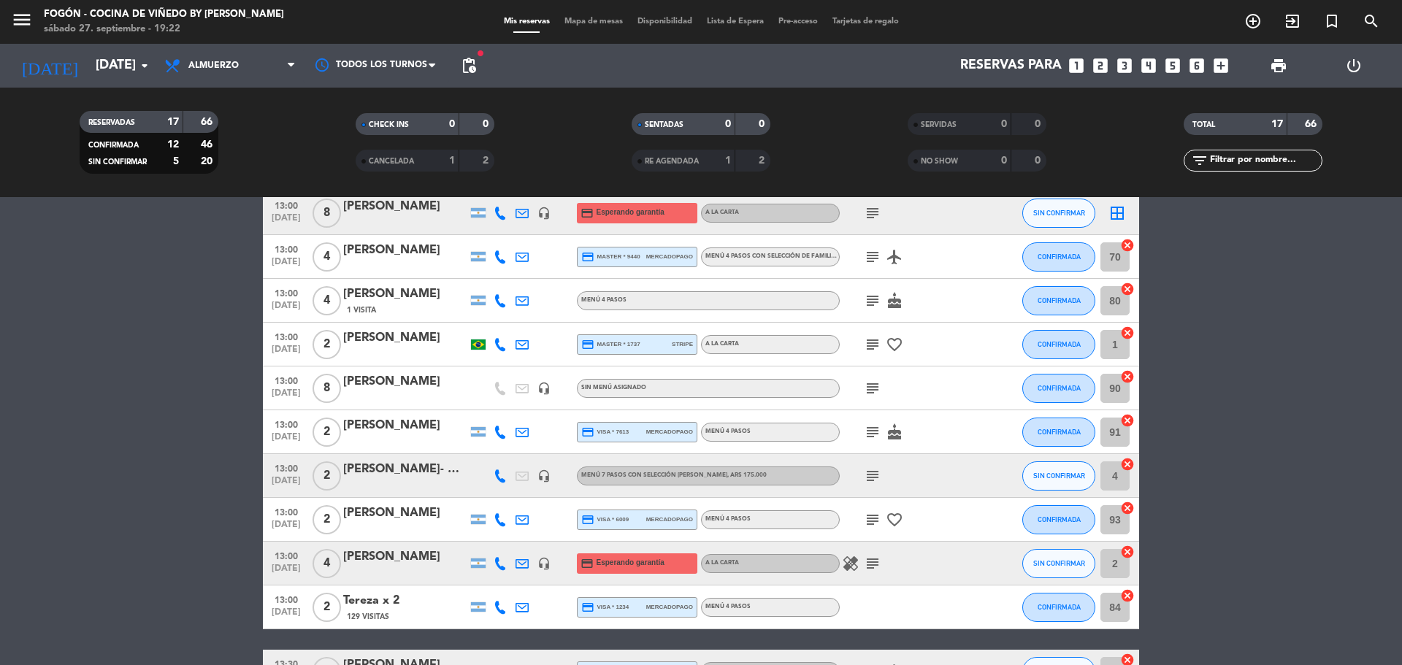
click at [877, 480] on icon "subject" at bounding box center [873, 476] width 18 height 18
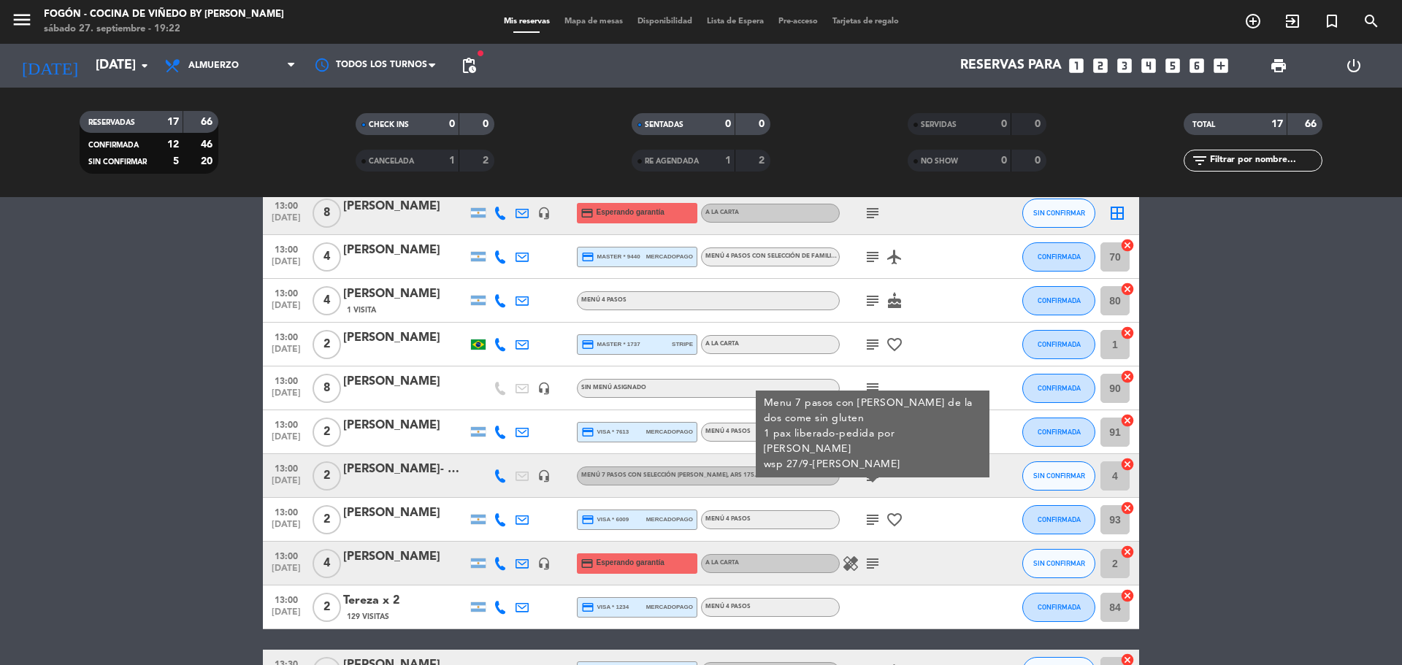
click at [423, 482] on div at bounding box center [405, 486] width 124 height 12
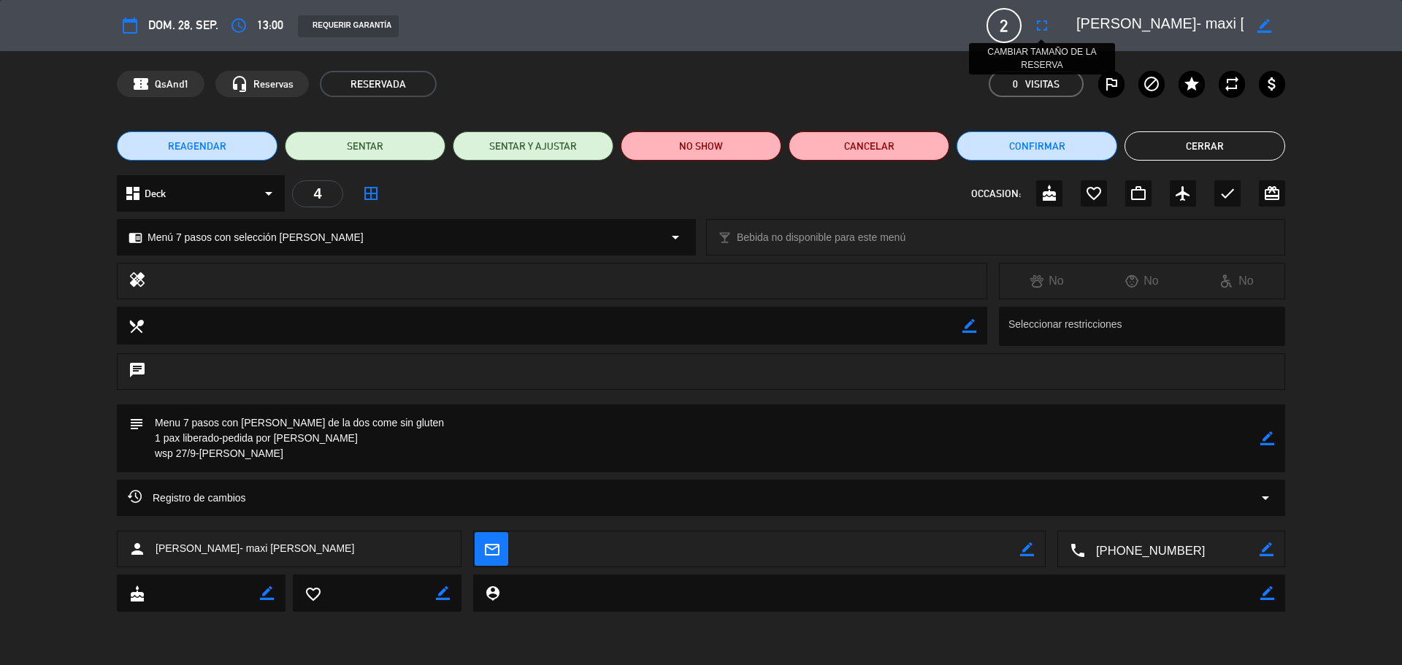
click at [1031, 30] on button "fullscreen" at bounding box center [1042, 25] width 26 height 26
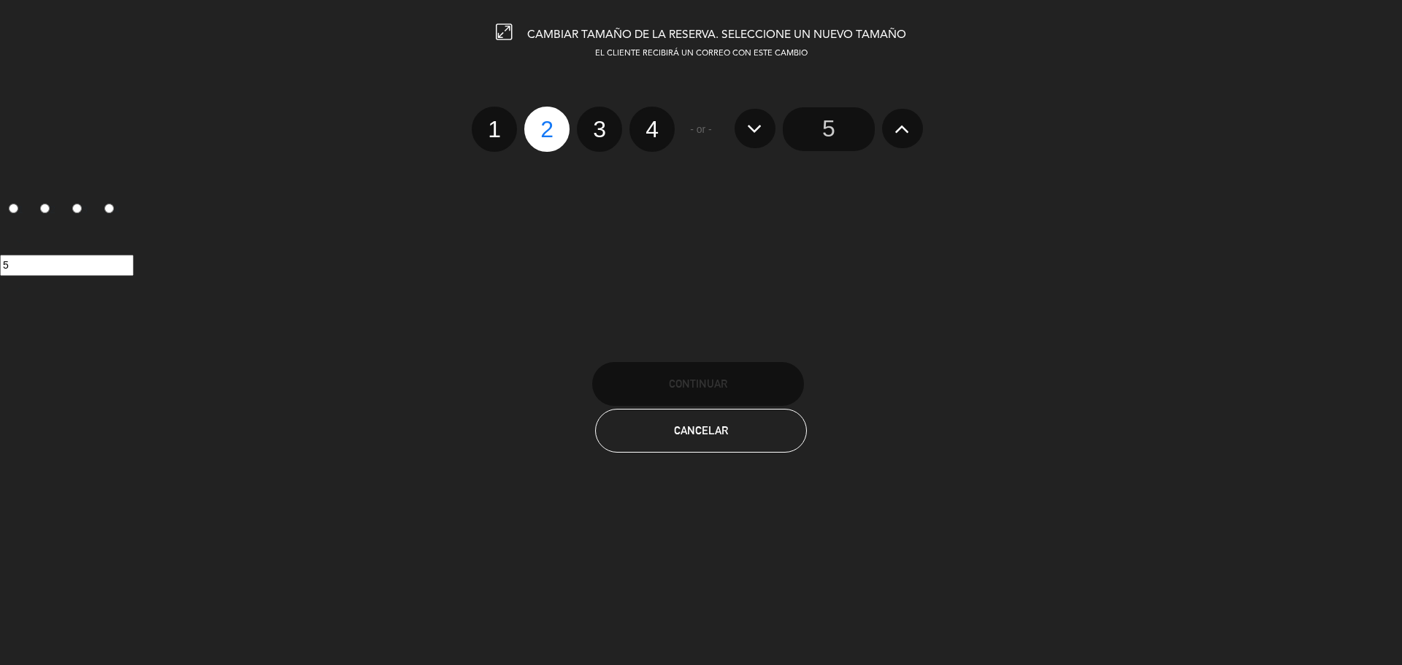
click at [603, 136] on label "3" at bounding box center [599, 129] width 45 height 45
click at [603, 121] on input "3" at bounding box center [597, 116] width 9 height 9
radio input "true"
radio input "false"
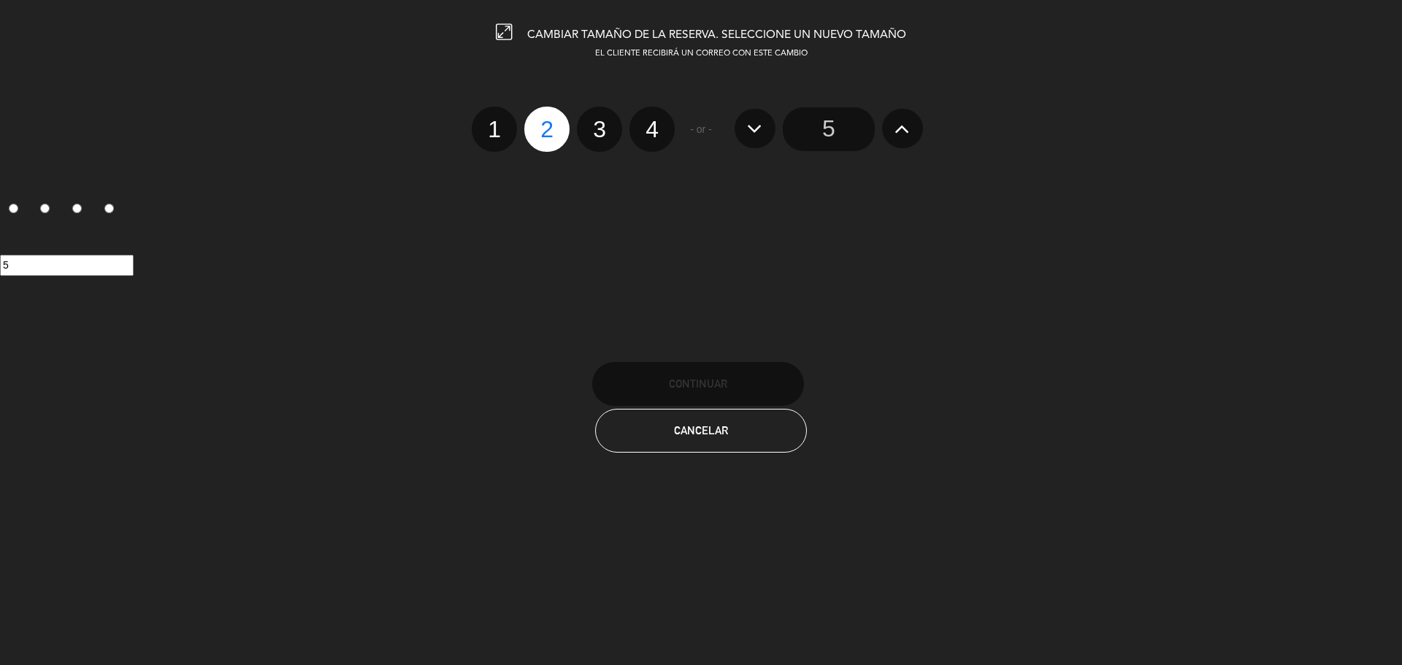
radio input "false"
radio input "true"
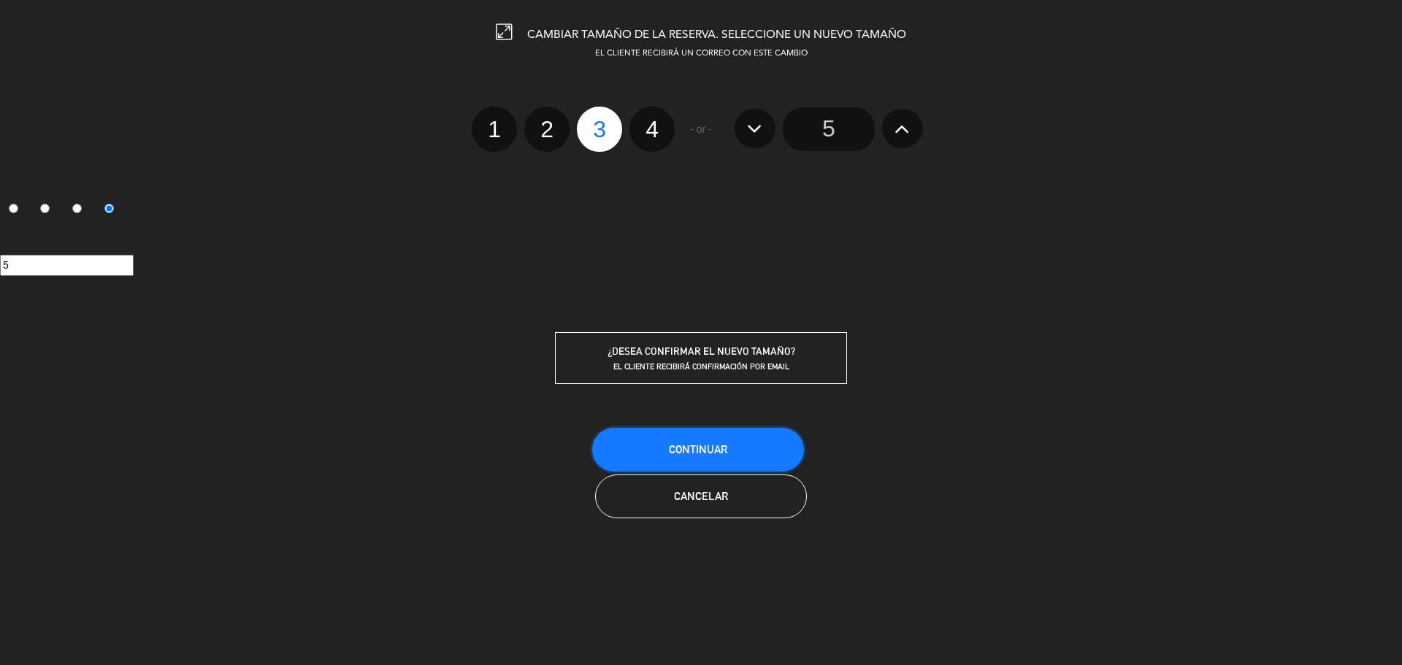
click at [757, 462] on button "Continuar" at bounding box center [698, 450] width 212 height 44
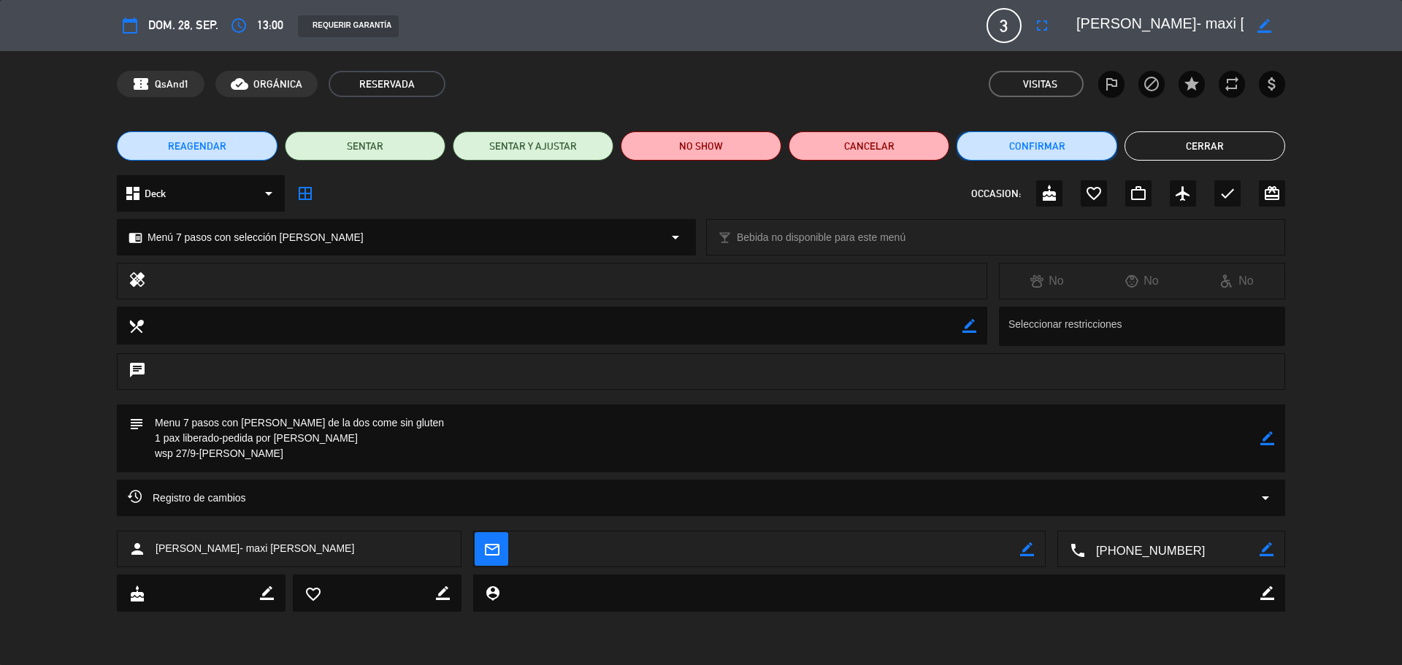
click at [1055, 144] on button "Confirmar" at bounding box center [1037, 145] width 161 height 29
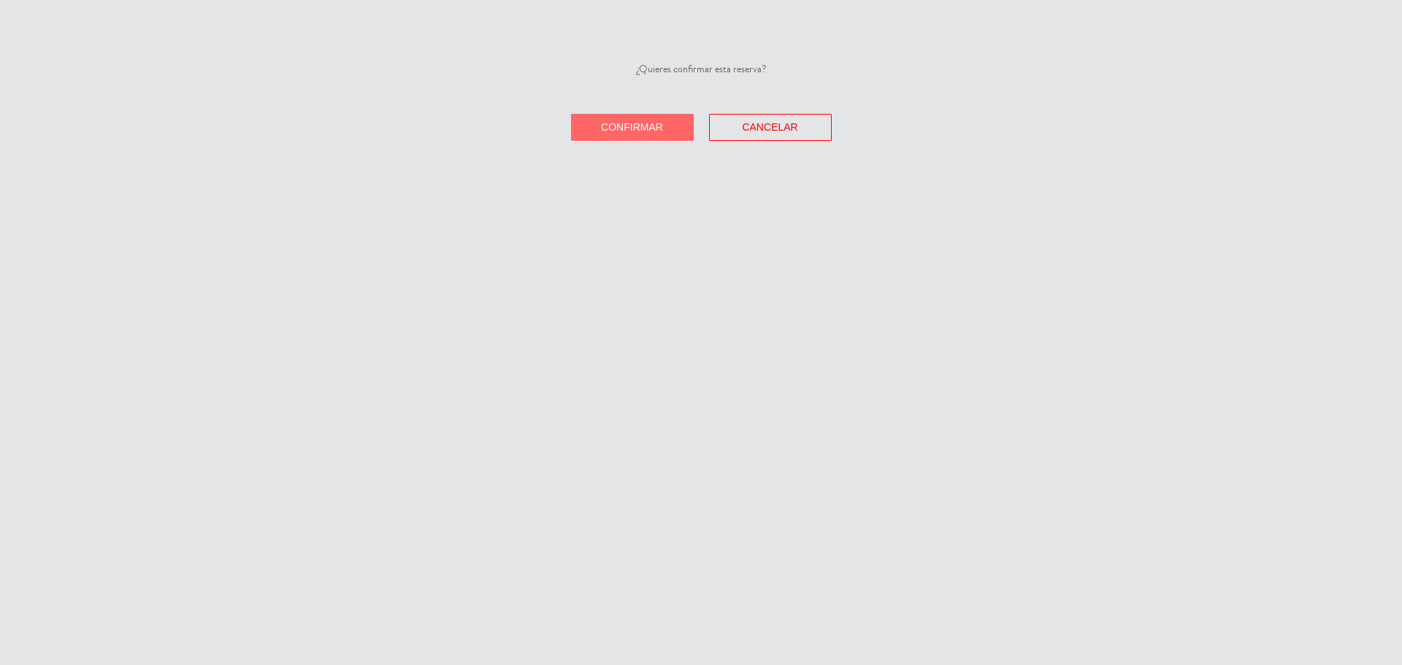
click at [672, 129] on button "Confirmar" at bounding box center [632, 127] width 123 height 27
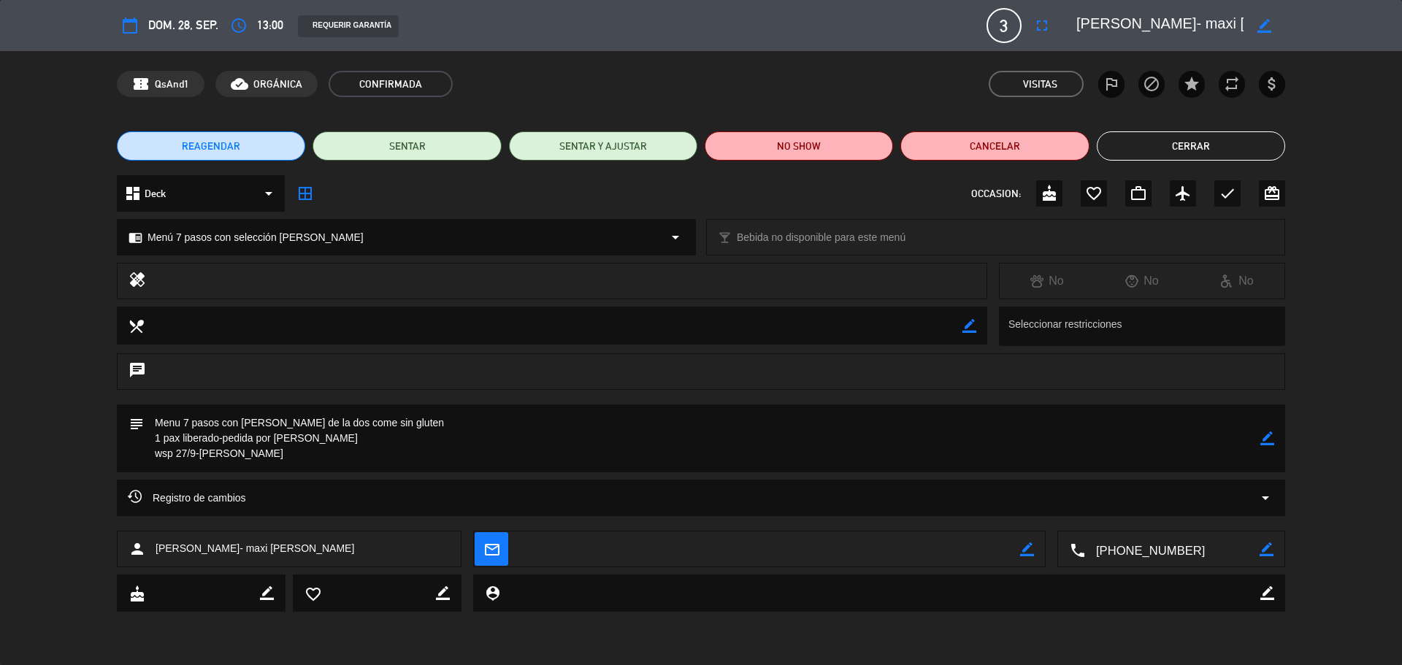
click at [1145, 137] on button "Cerrar" at bounding box center [1191, 145] width 188 height 29
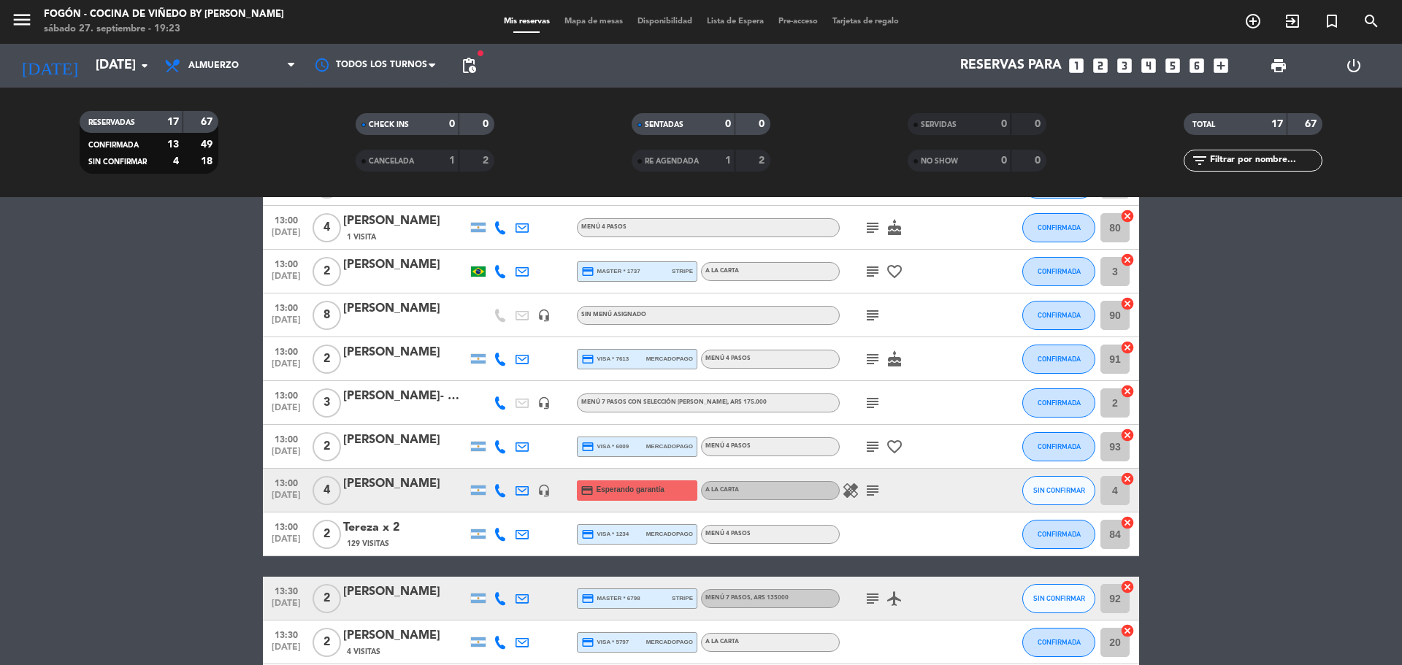
scroll to position [219, 0]
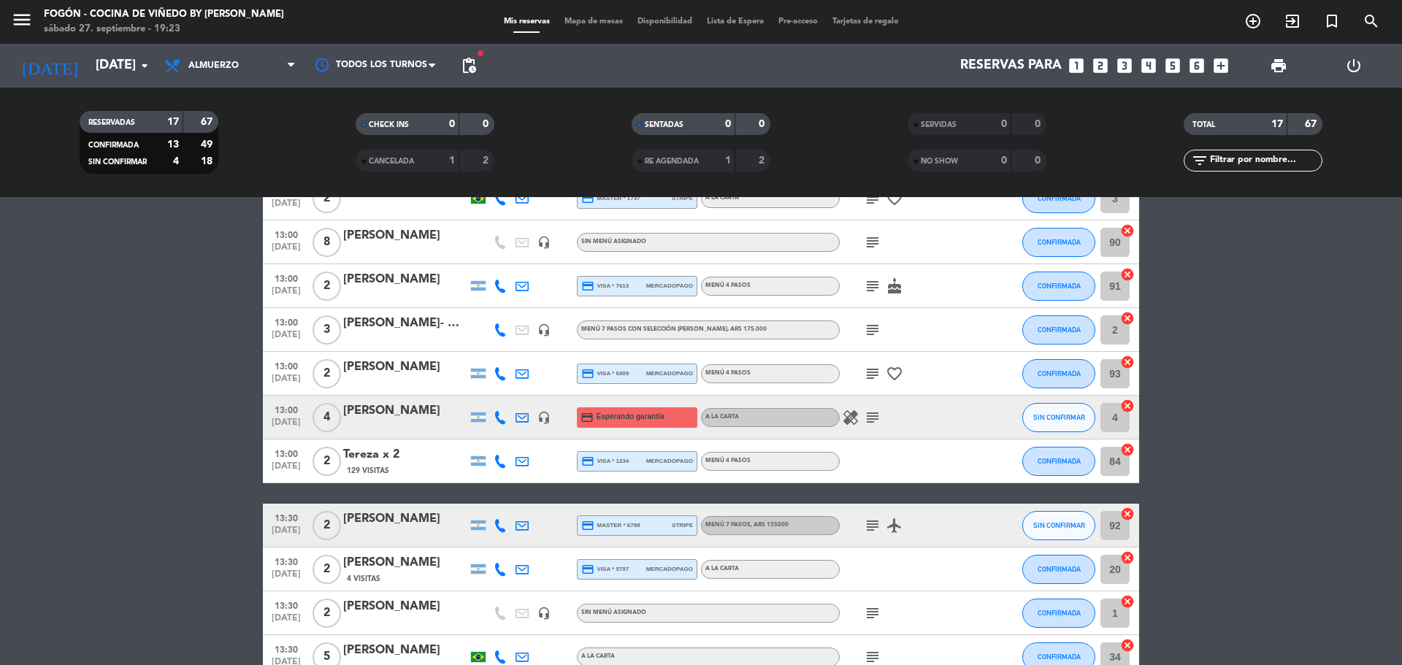
click at [880, 417] on icon "subject" at bounding box center [873, 418] width 18 height 18
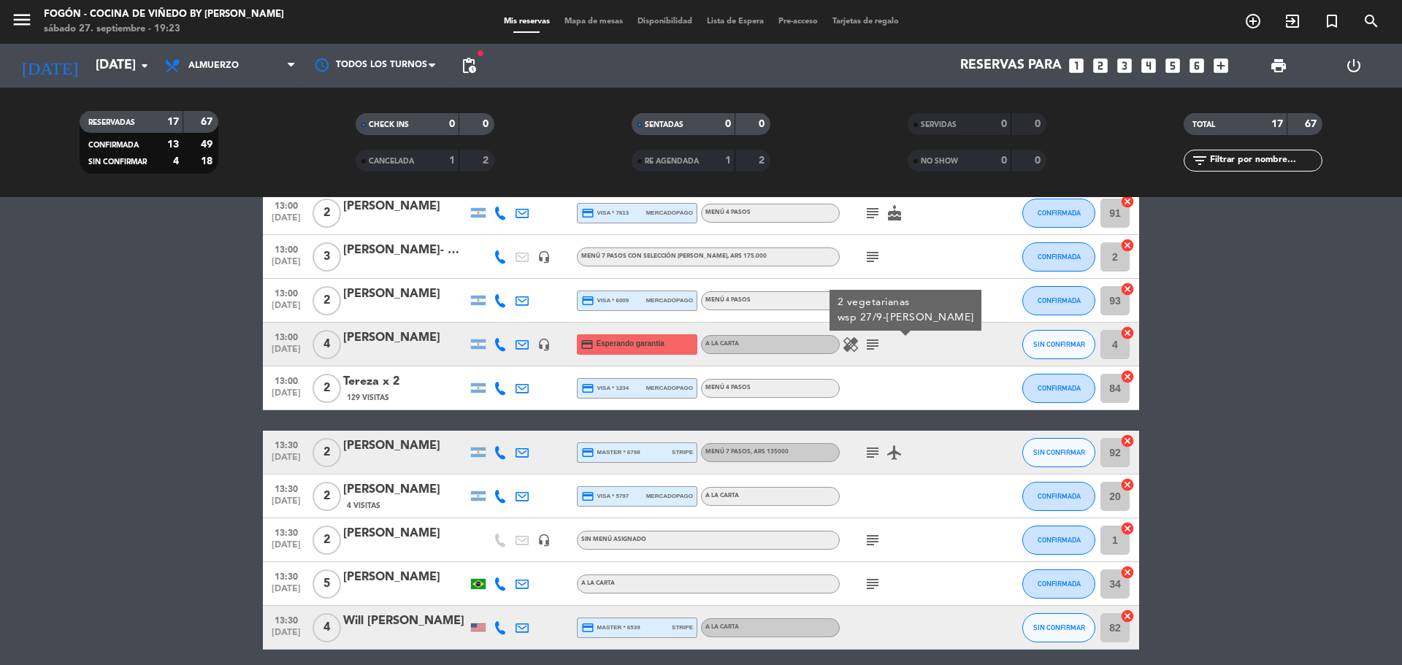
click at [868, 448] on icon "subject" at bounding box center [873, 453] width 18 height 18
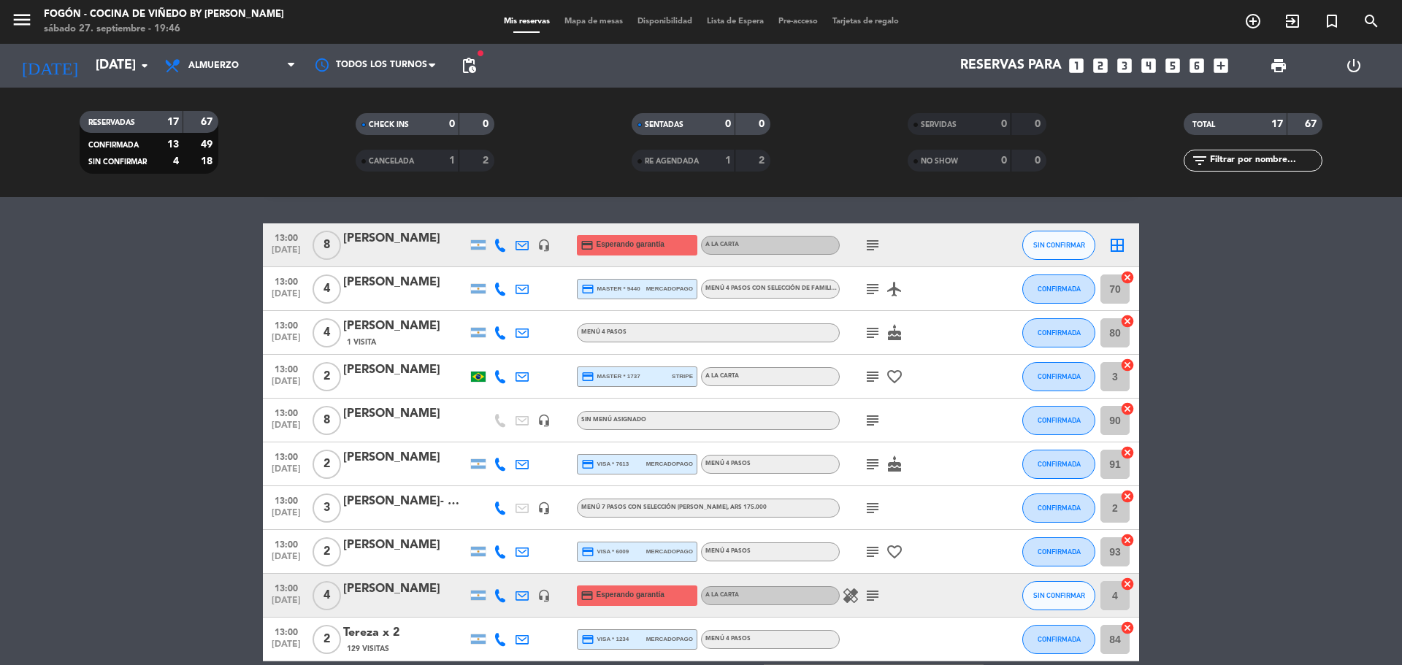
scroll to position [0, 0]
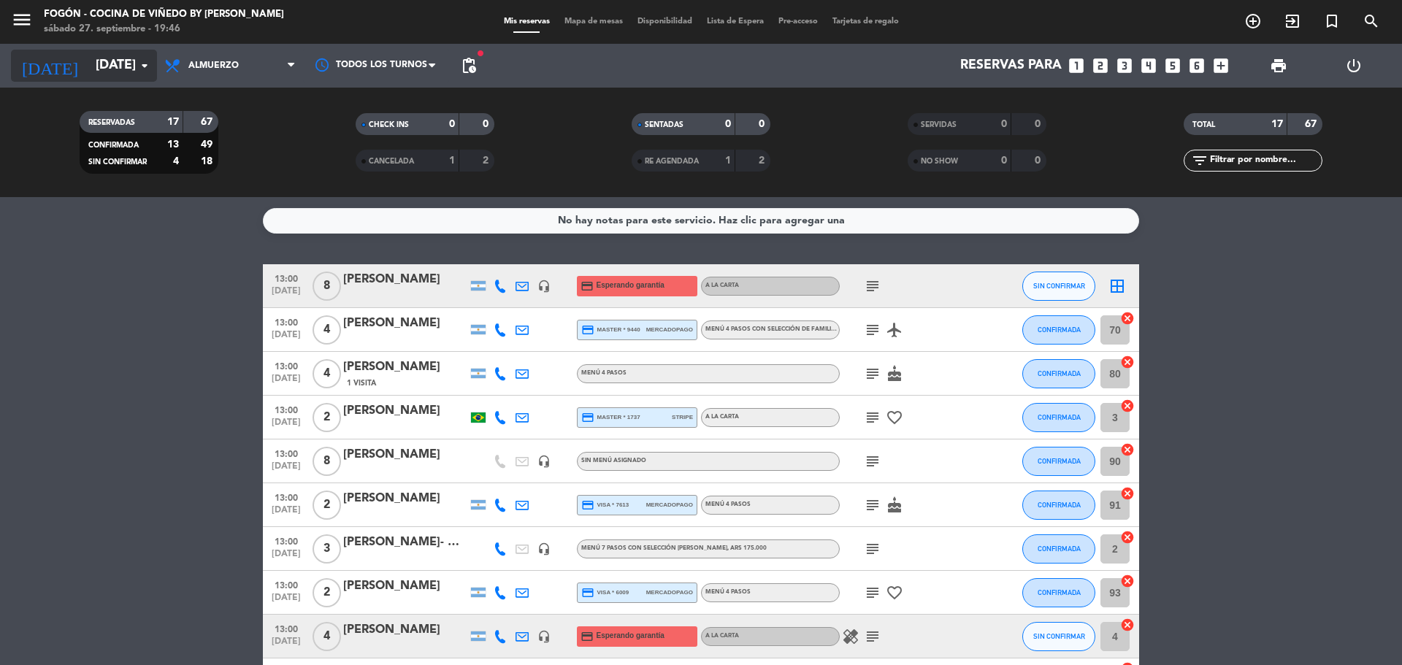
click at [111, 69] on input "[DATE]" at bounding box center [172, 65] width 169 height 29
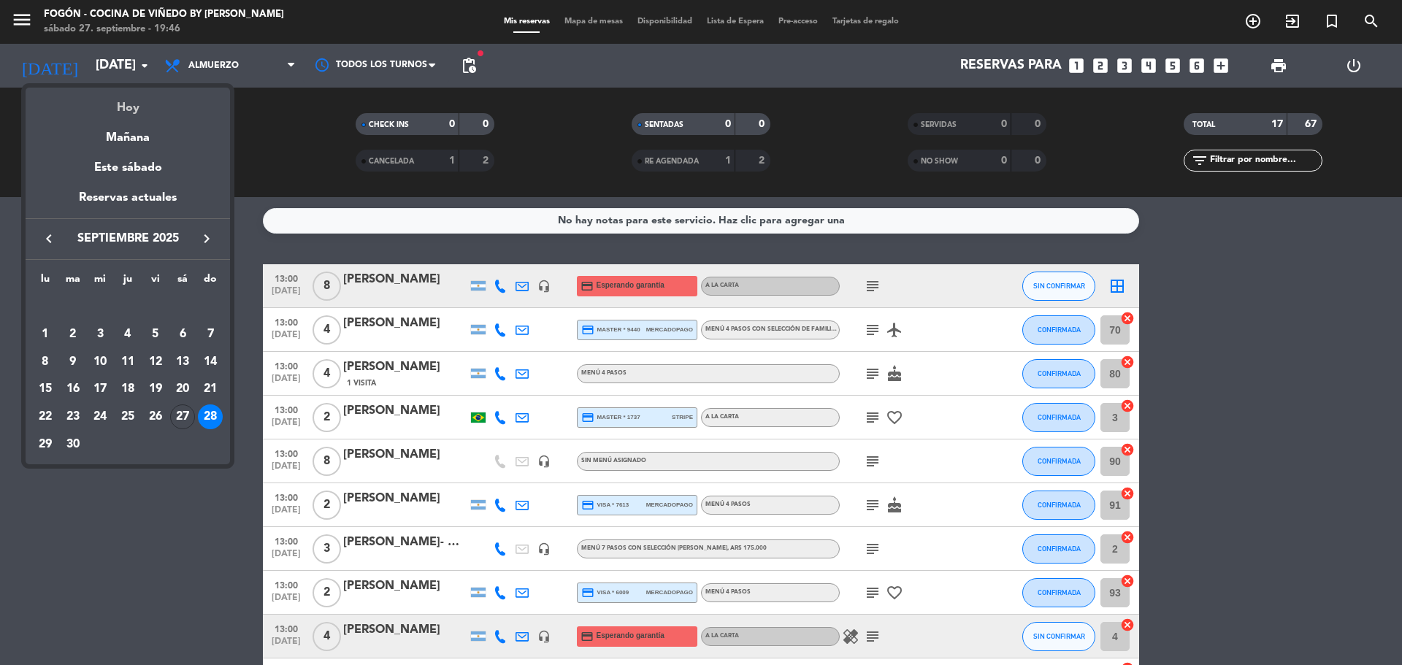
click at [138, 105] on div "Hoy" at bounding box center [128, 103] width 205 height 30
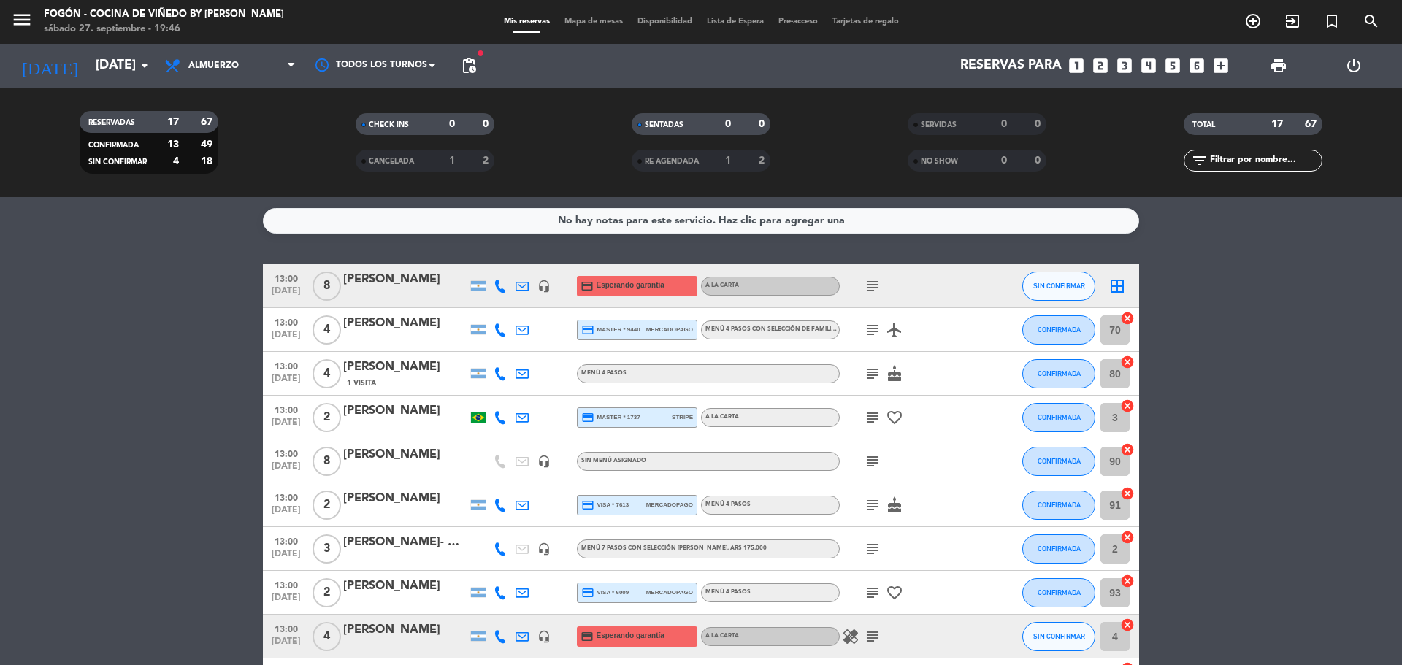
type input "[DATE]"
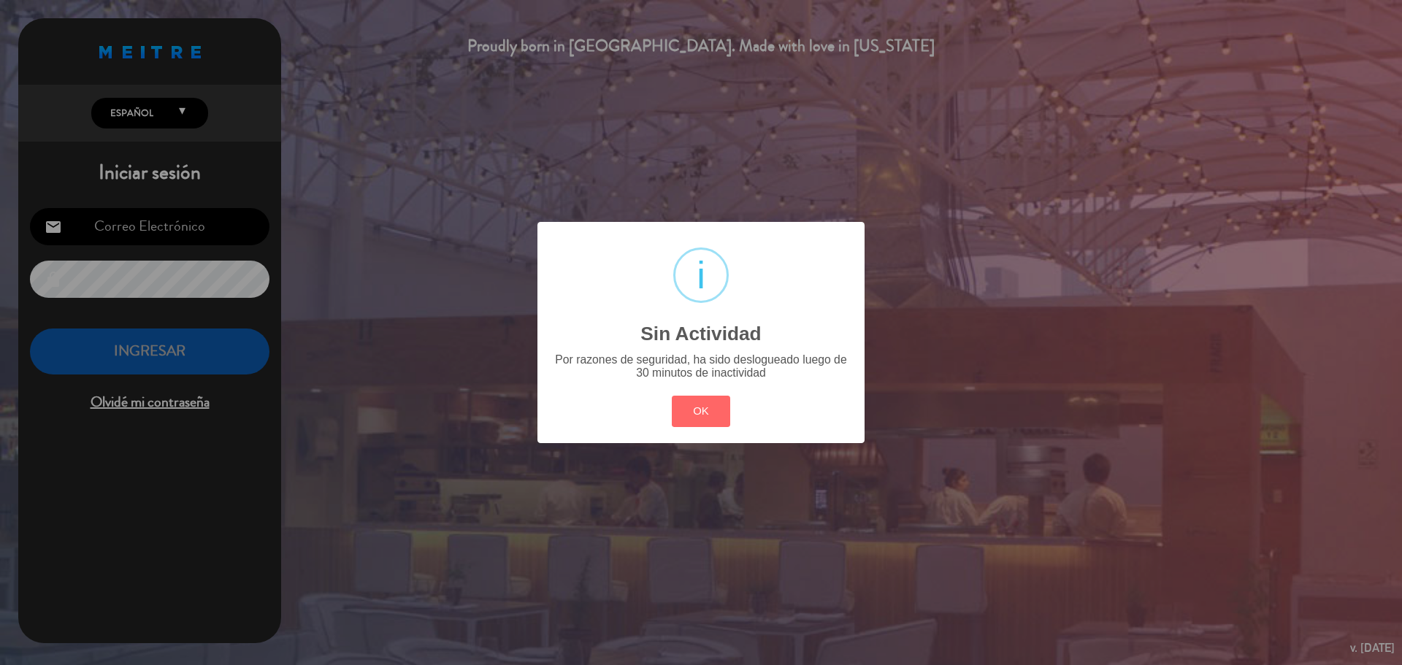
type input "[EMAIL_ADDRESS][PERSON_NAME][DOMAIN_NAME]"
